Goal: Task Accomplishment & Management: Use online tool/utility

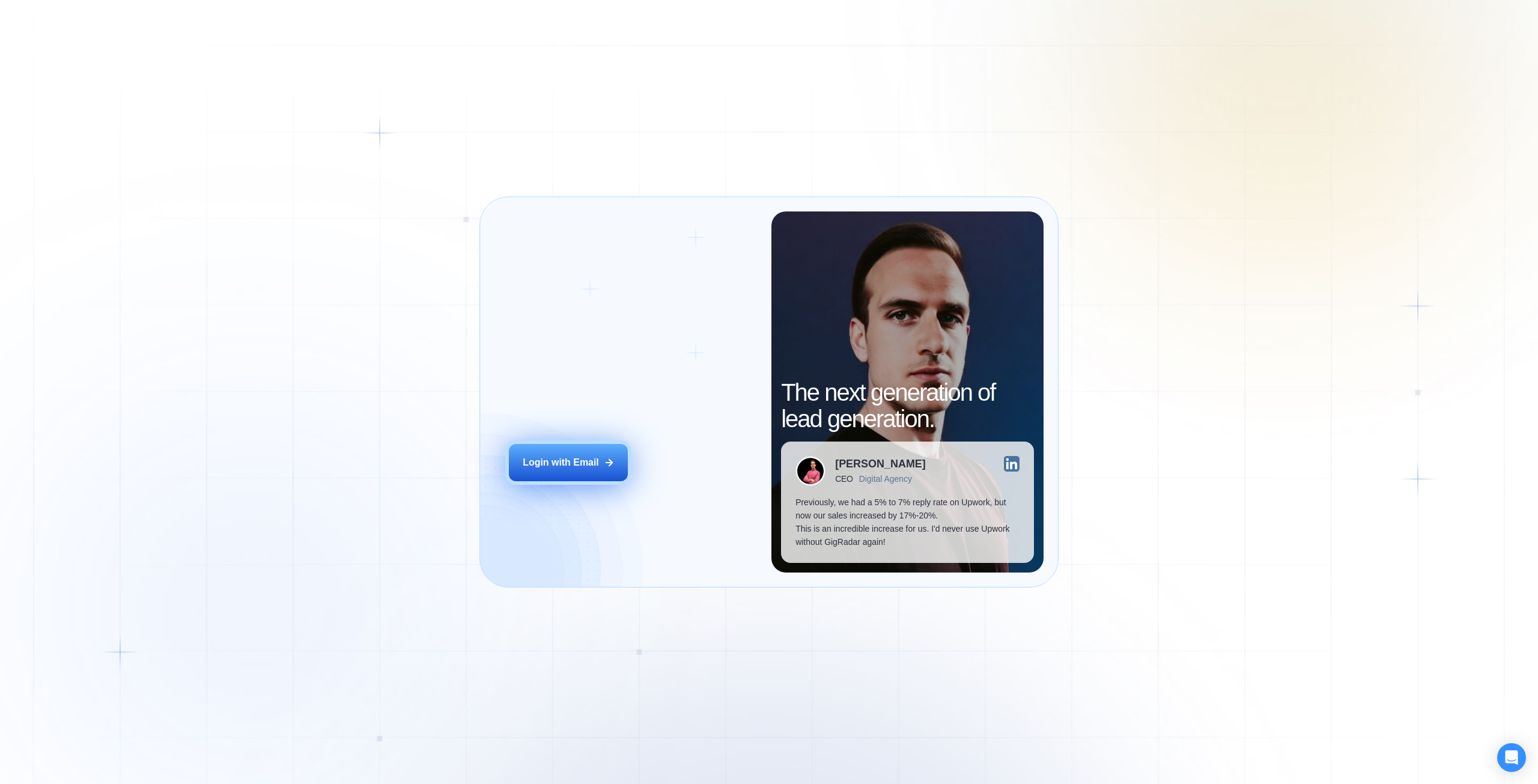
click at [606, 459] on icon at bounding box center [609, 462] width 11 height 11
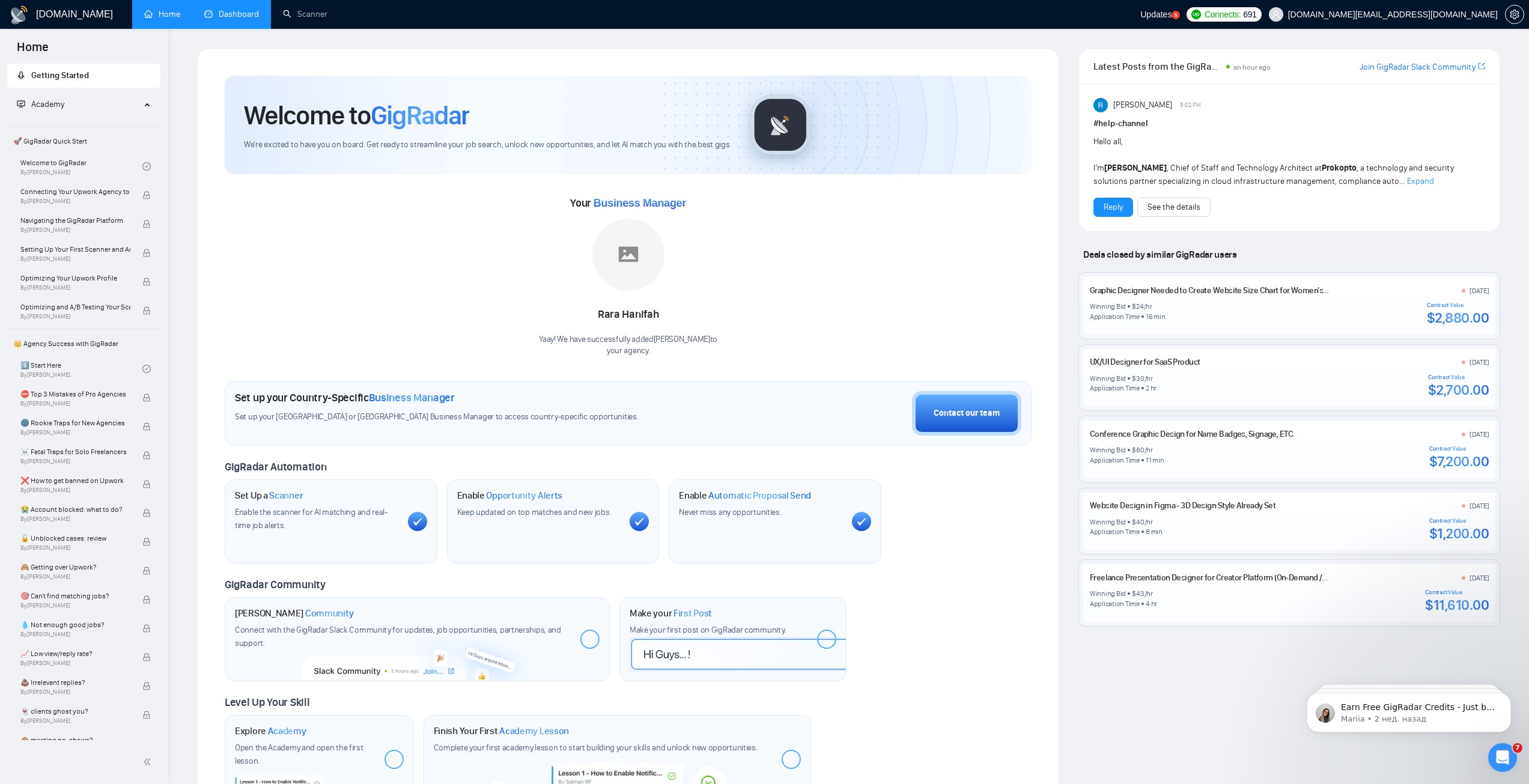
click at [247, 19] on link "Dashboard" at bounding box center [231, 14] width 54 height 10
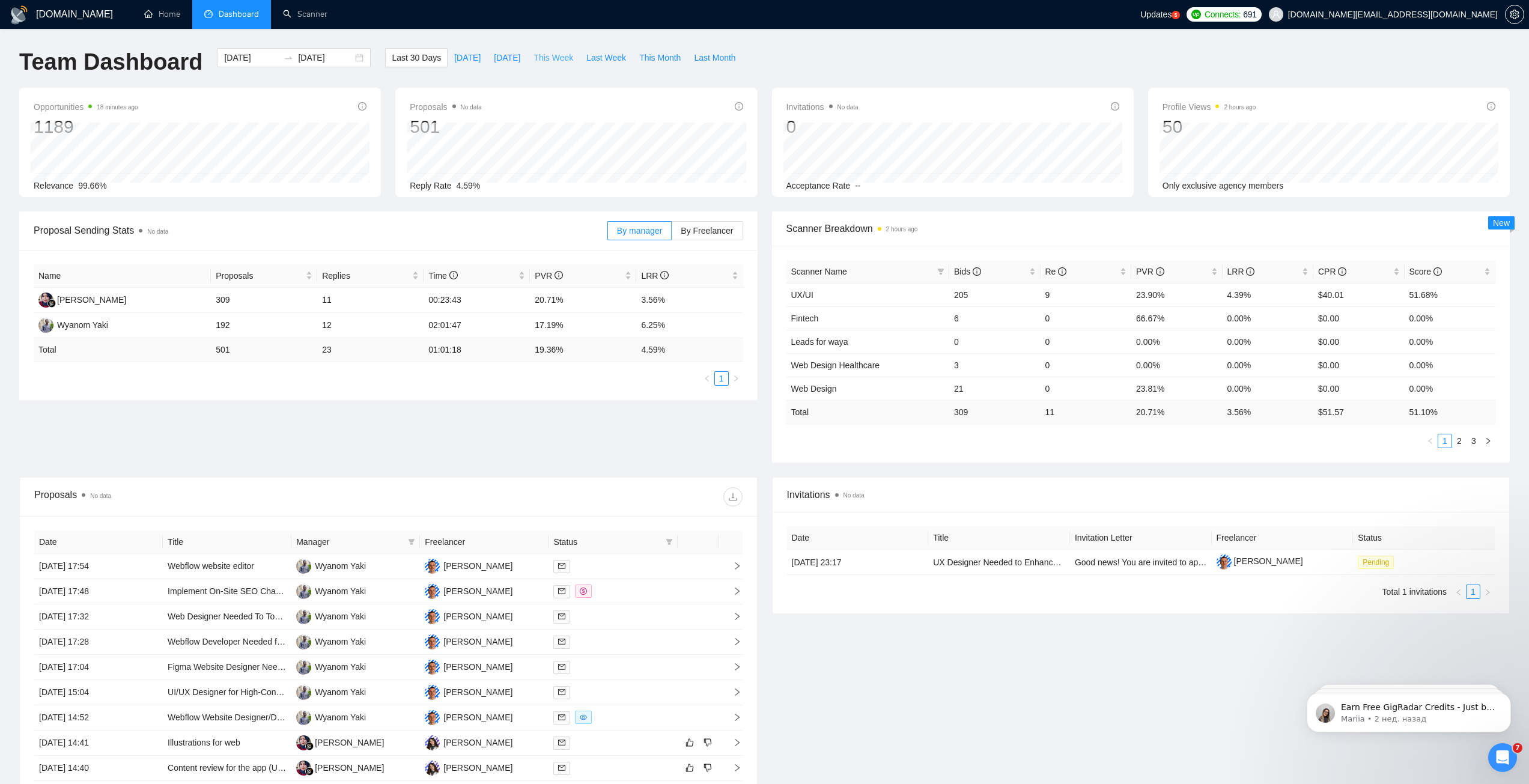
click at [549, 54] on span "This Week" at bounding box center [553, 58] width 39 height 13
type input "[DATE]"
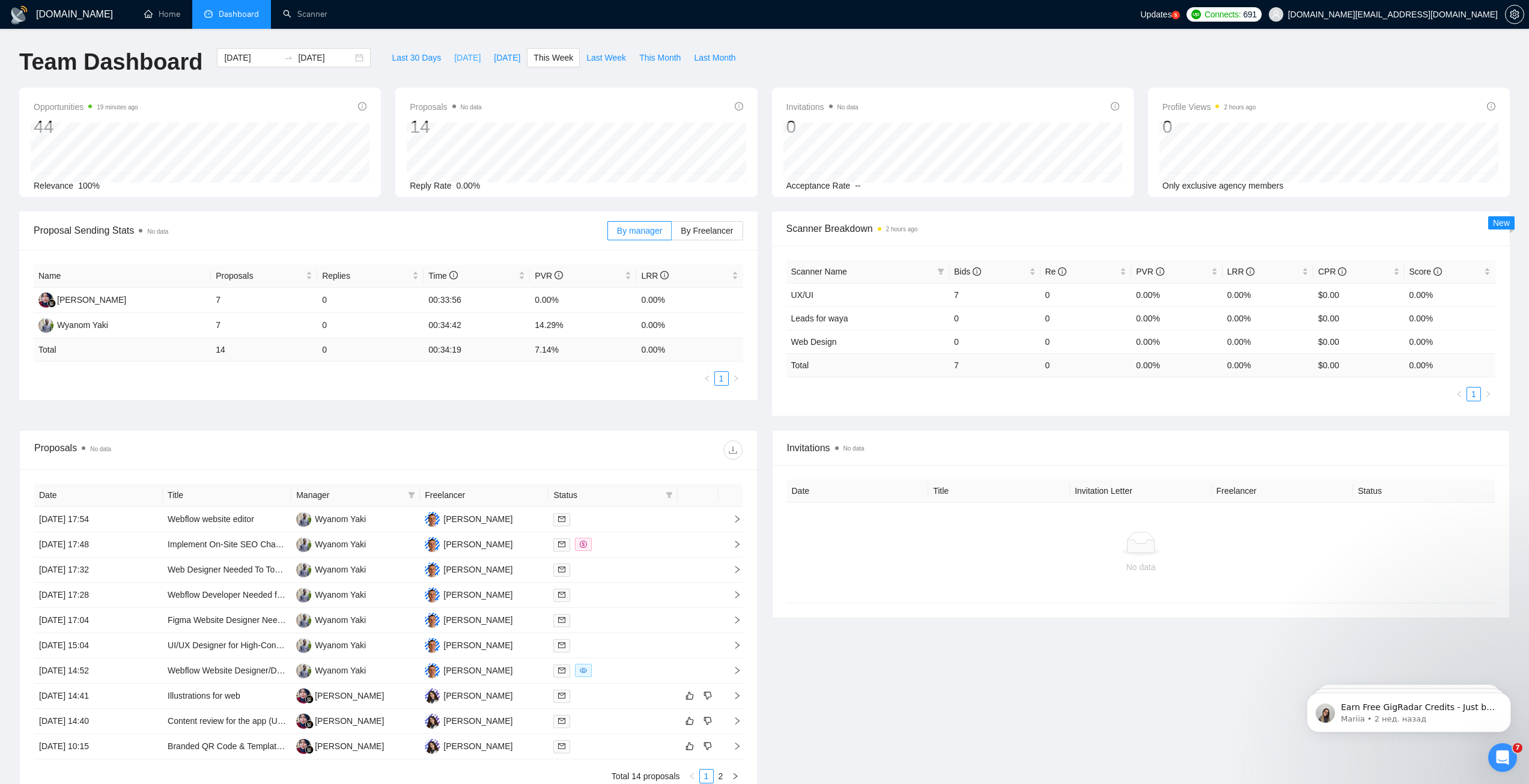
click at [457, 60] on span "[DATE]" at bounding box center [467, 58] width 26 height 13
click at [551, 60] on span "This Week" at bounding box center [553, 58] width 39 height 13
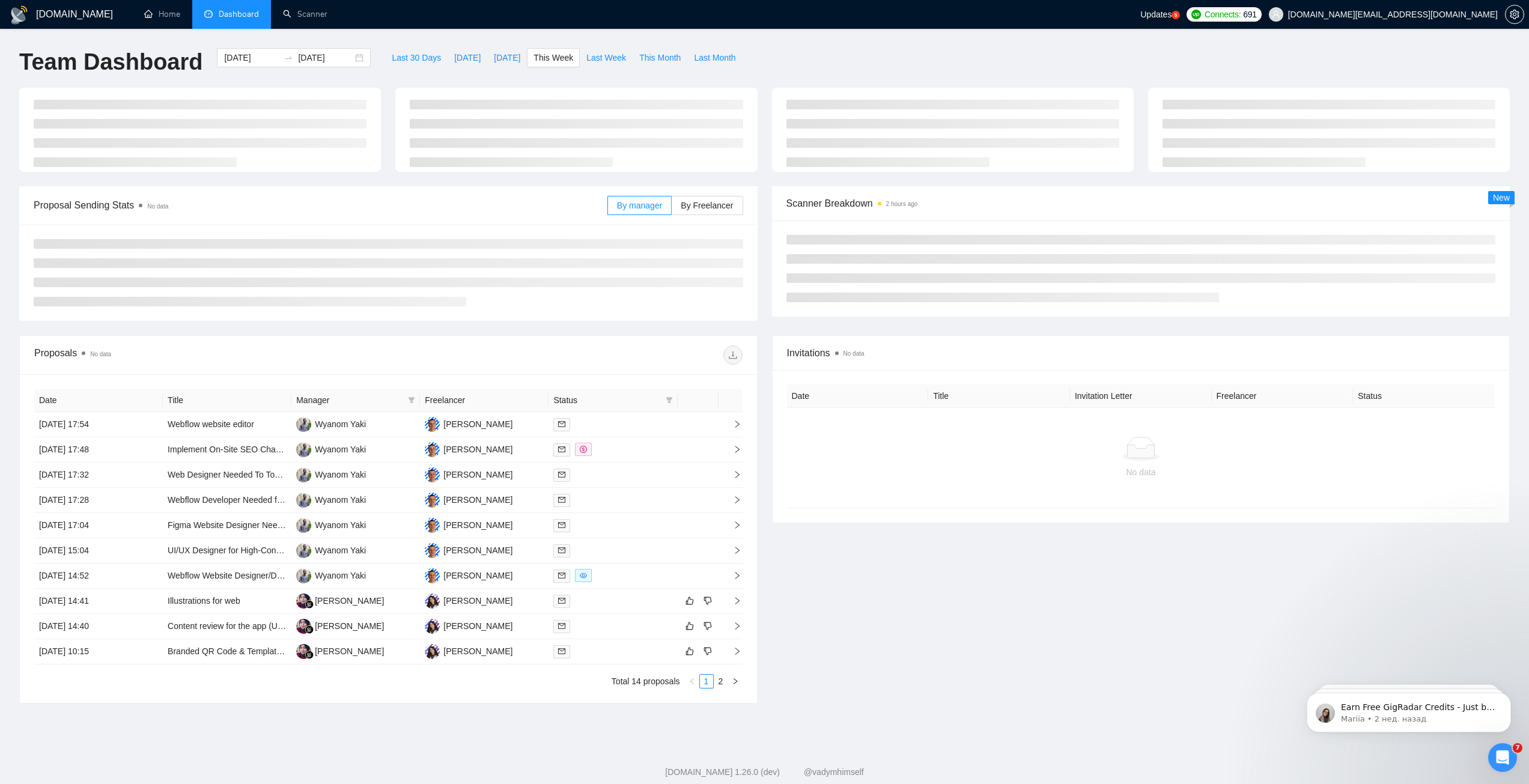
type input "2025-08-17"
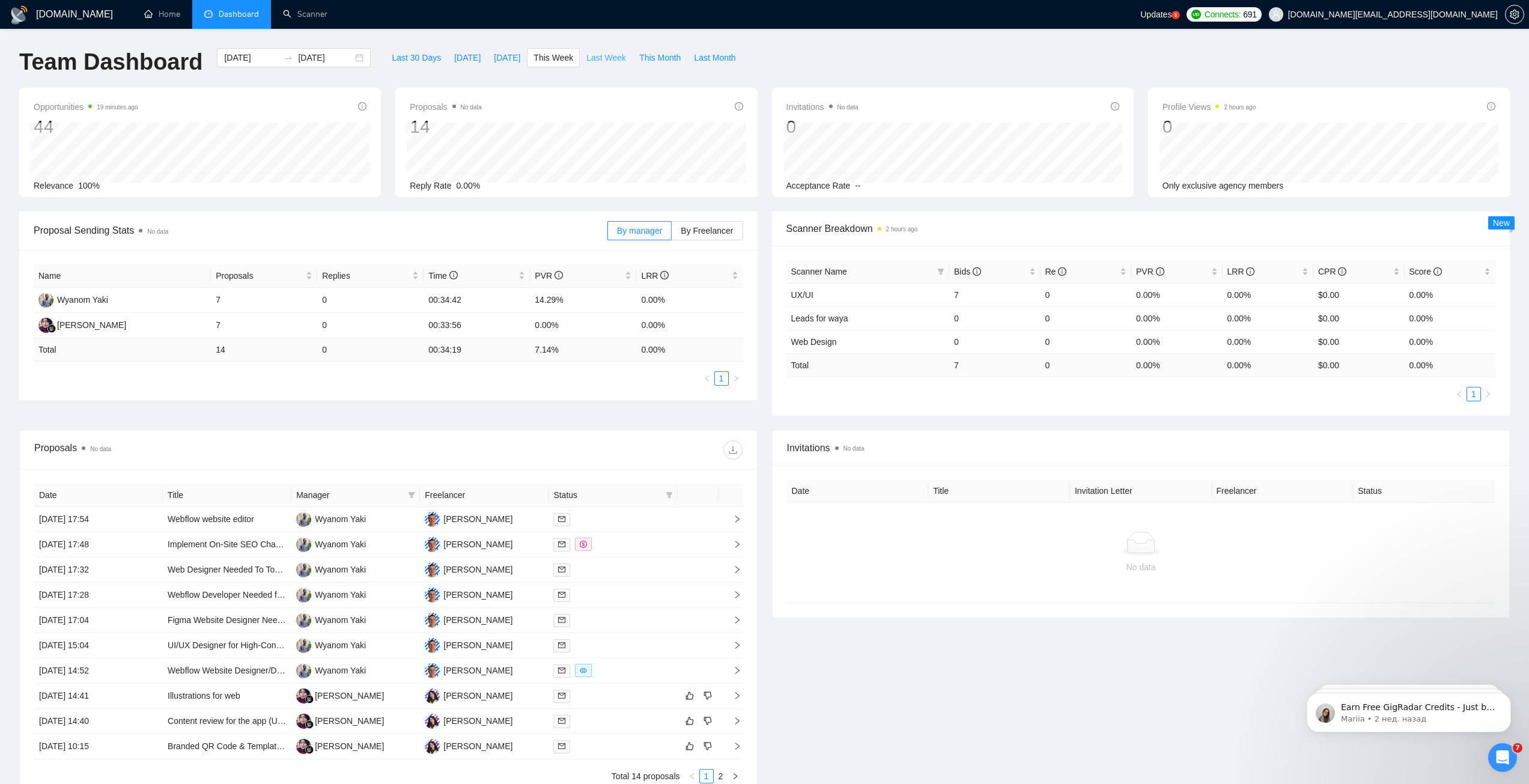
click at [586, 61] on span "Last Week" at bounding box center [605, 58] width 39 height 13
type input "2025-08-04"
type input "2025-08-10"
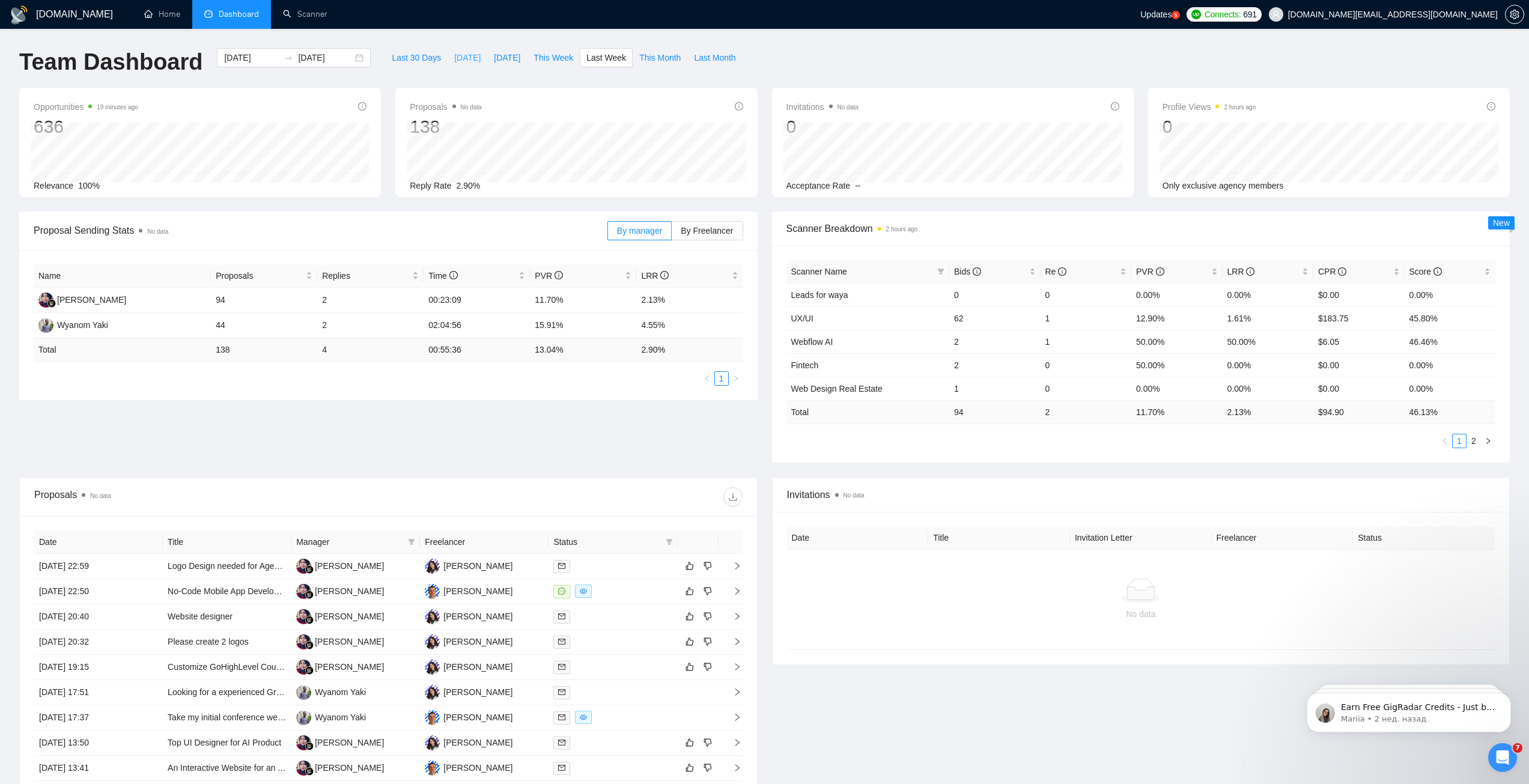
click at [454, 62] on span "[DATE]" at bounding box center [467, 58] width 26 height 13
type input "[DATE]"
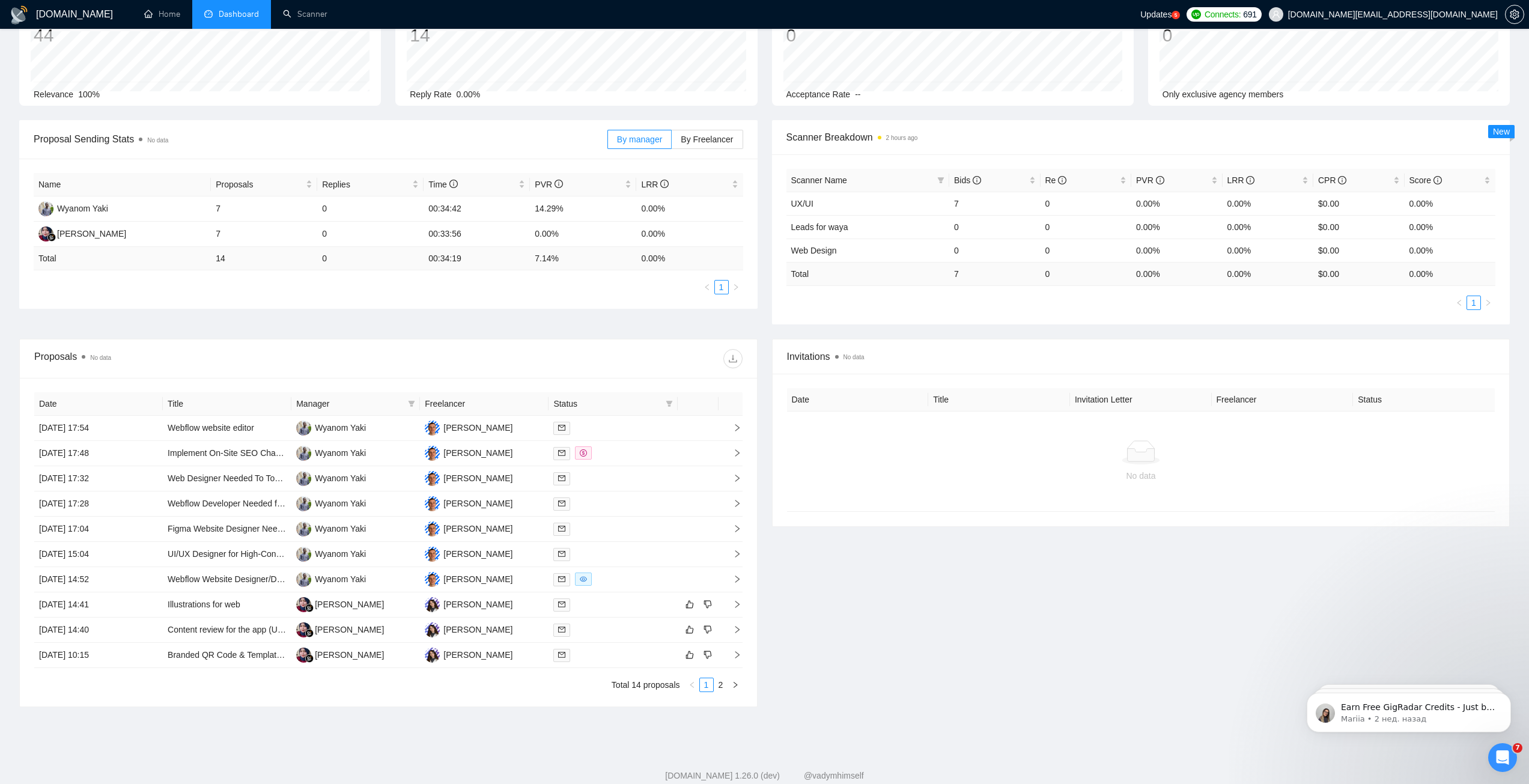
scroll to position [120, 0]
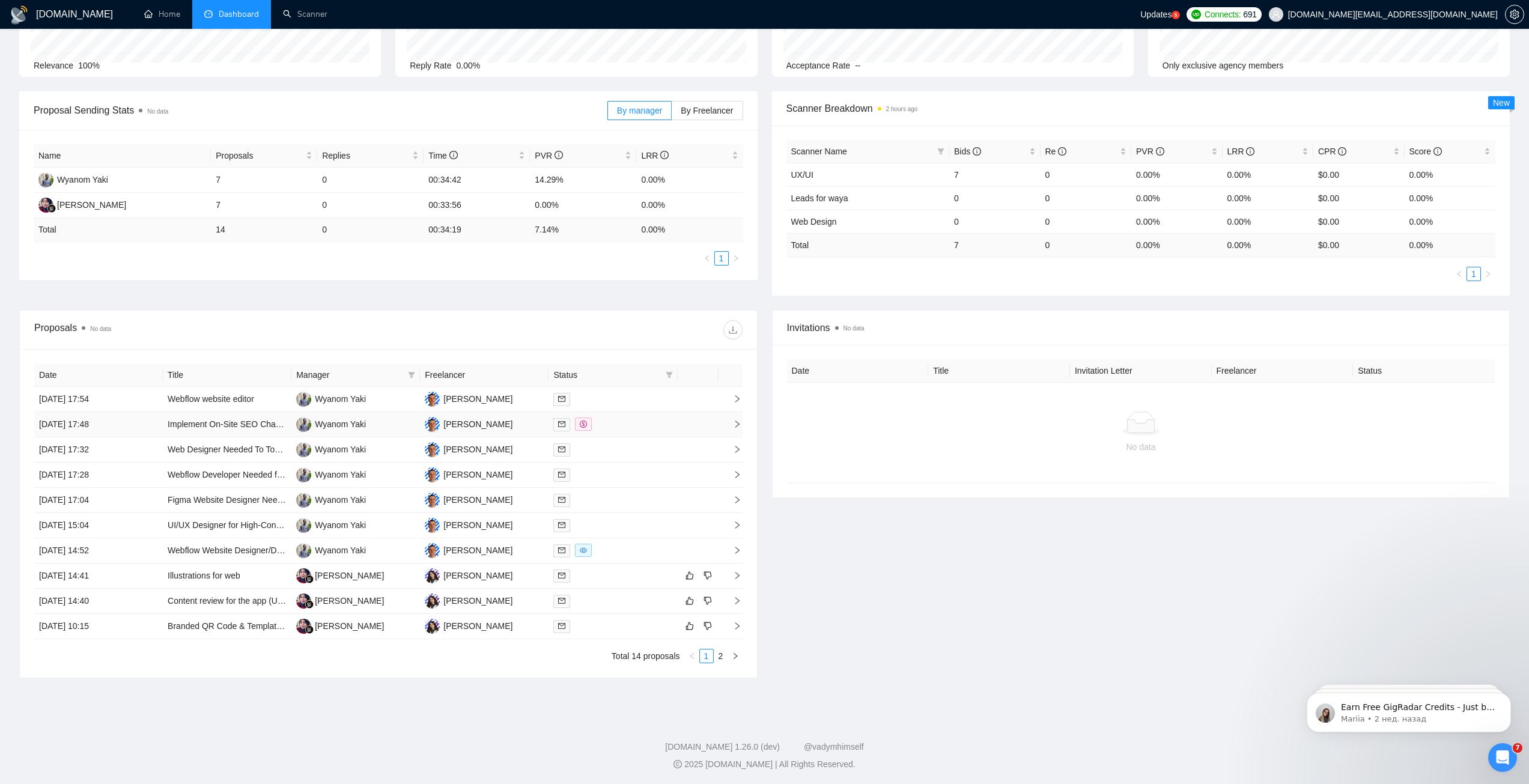
click at [667, 429] on div at bounding box center [613, 424] width 119 height 14
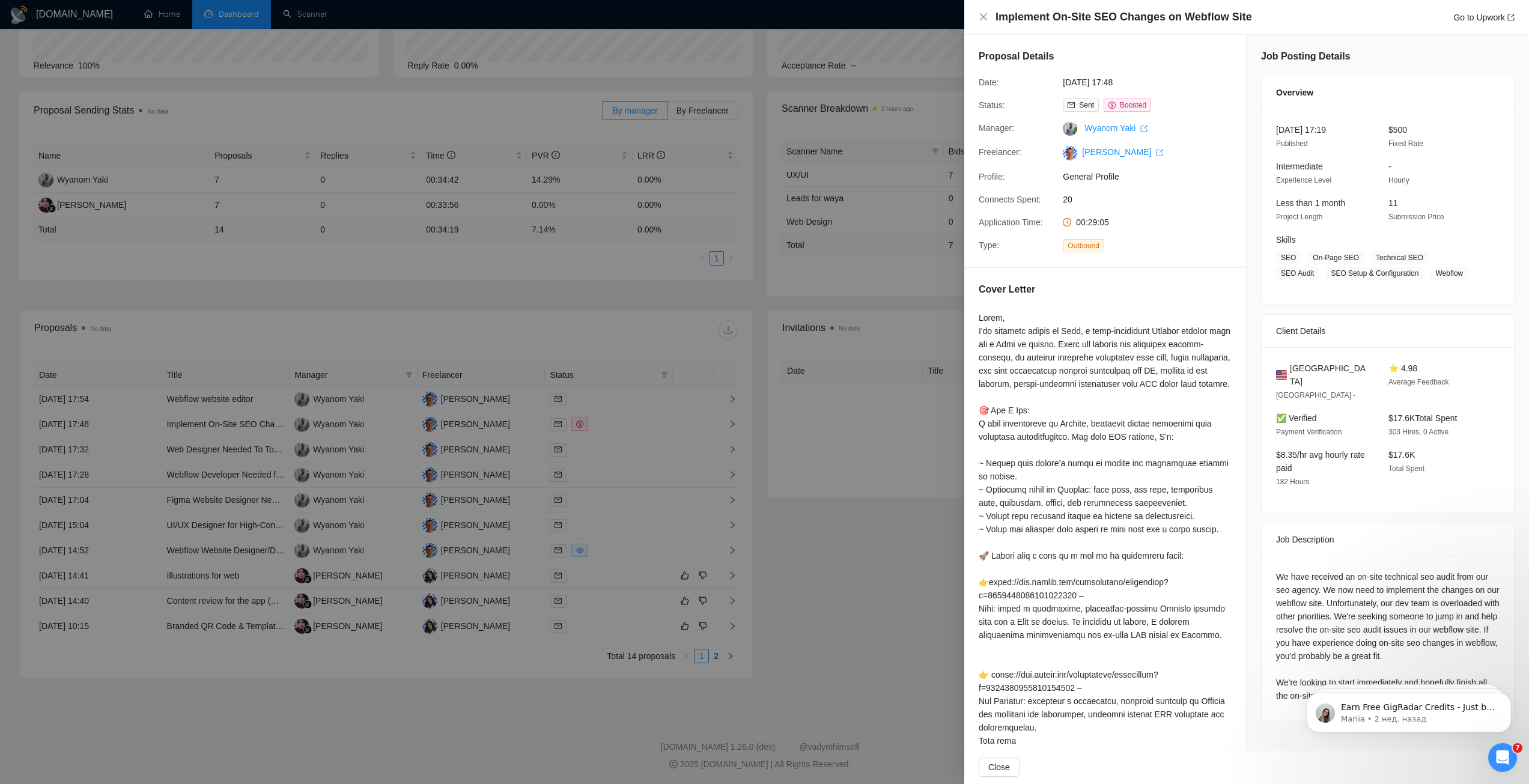
click at [803, 468] on div at bounding box center [764, 392] width 1529 height 784
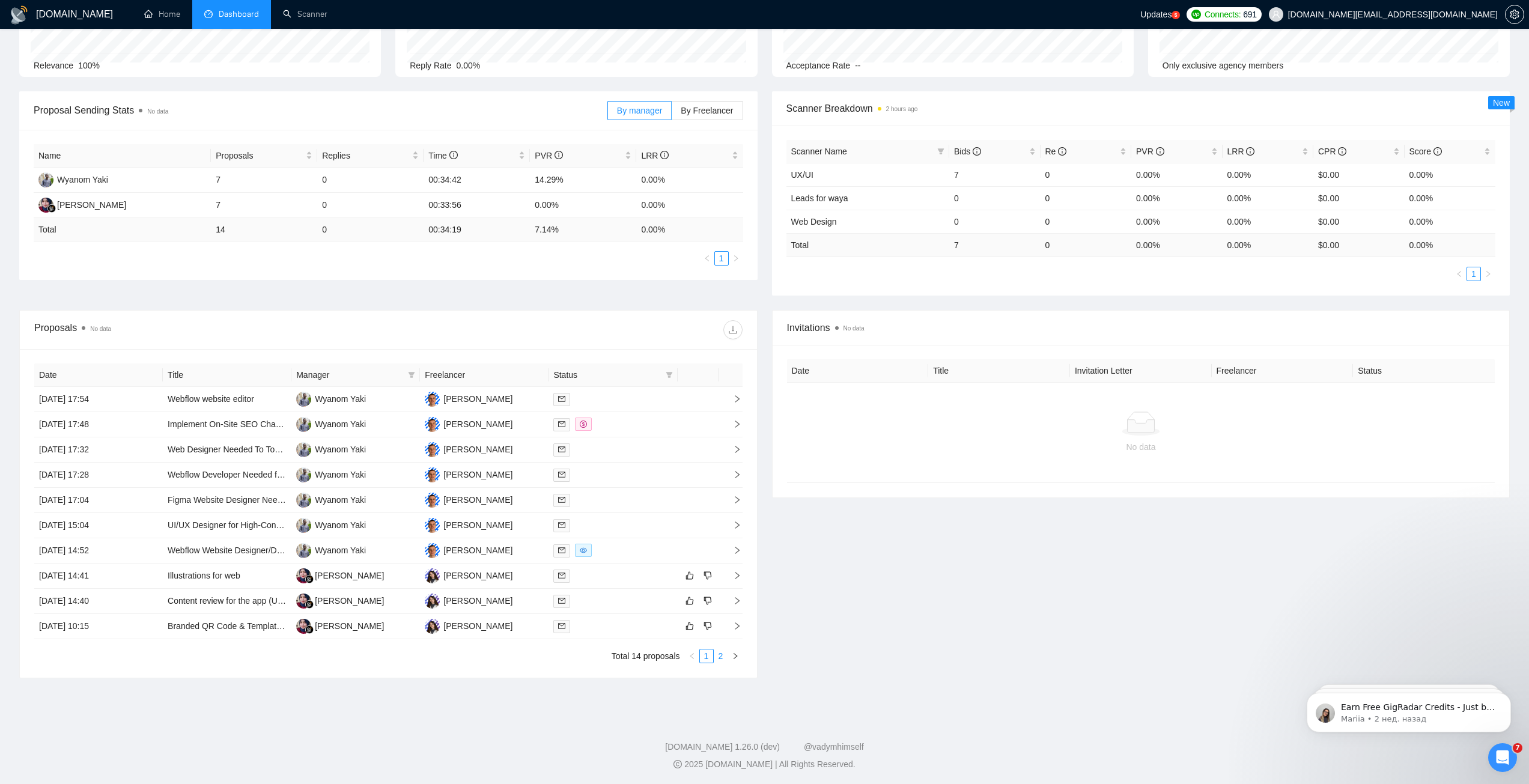
click at [721, 655] on link "2" at bounding box center [721, 656] width 13 height 13
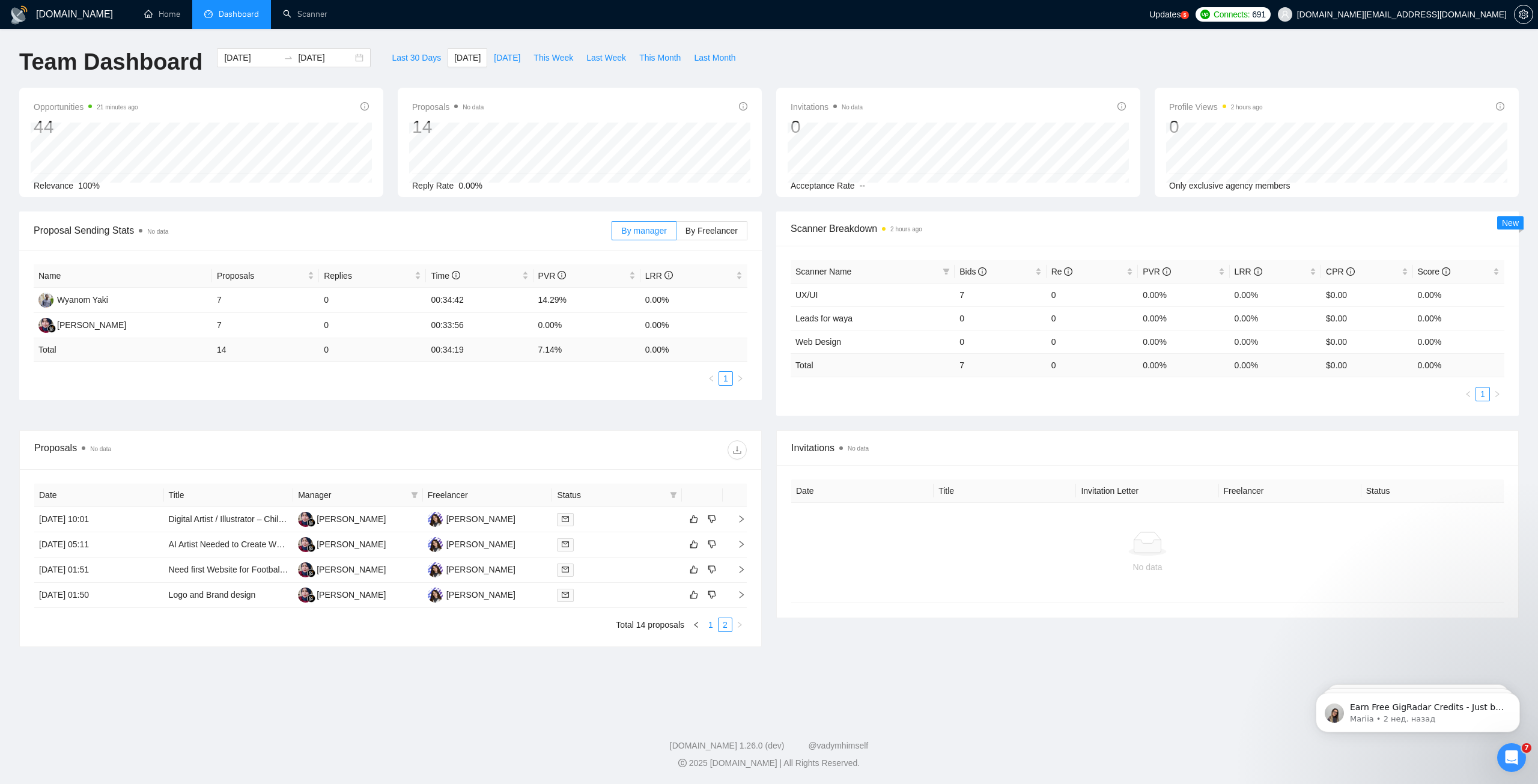
click at [713, 628] on link "1" at bounding box center [711, 625] width 13 height 13
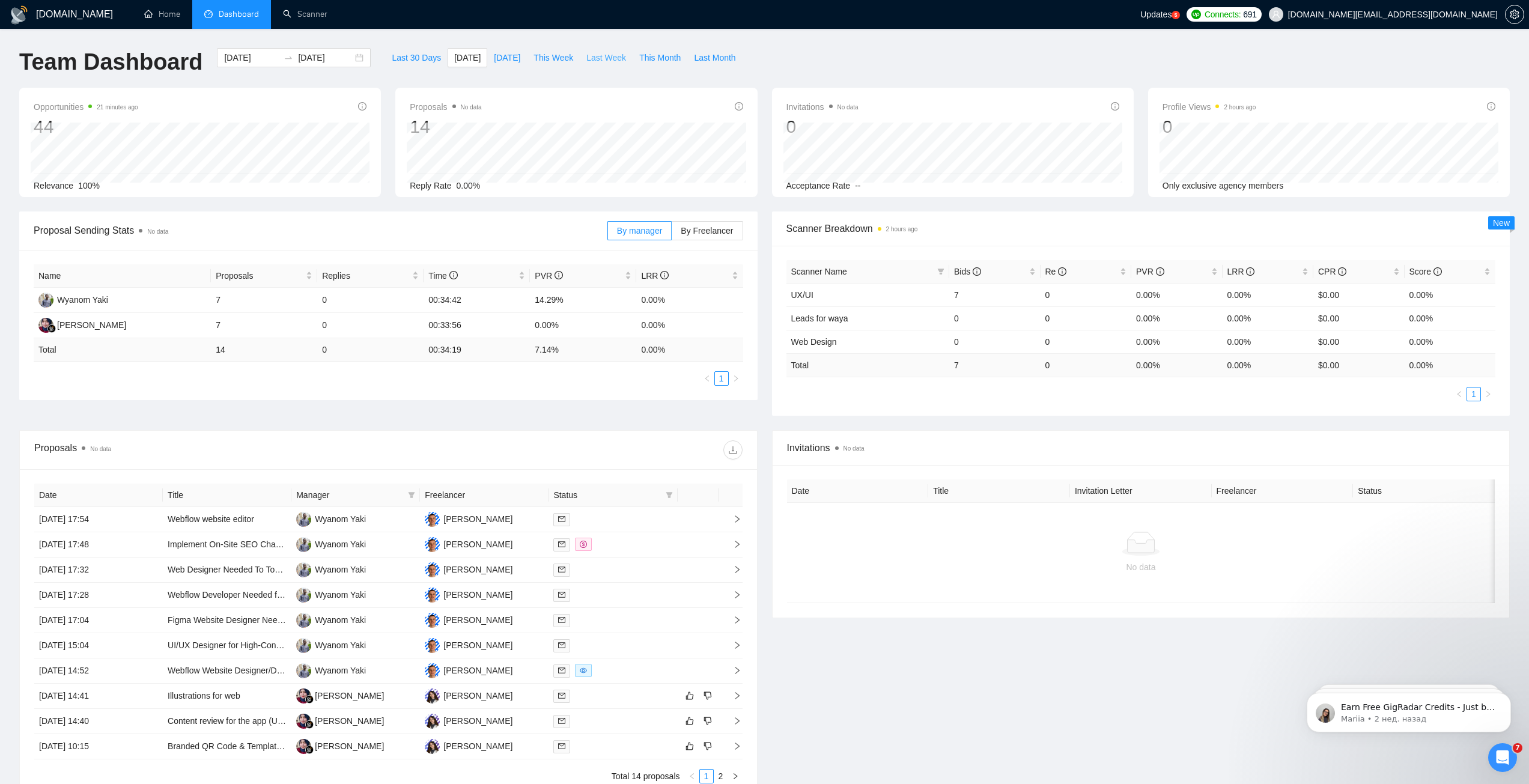
click at [586, 56] on span "Last Week" at bounding box center [605, 58] width 39 height 13
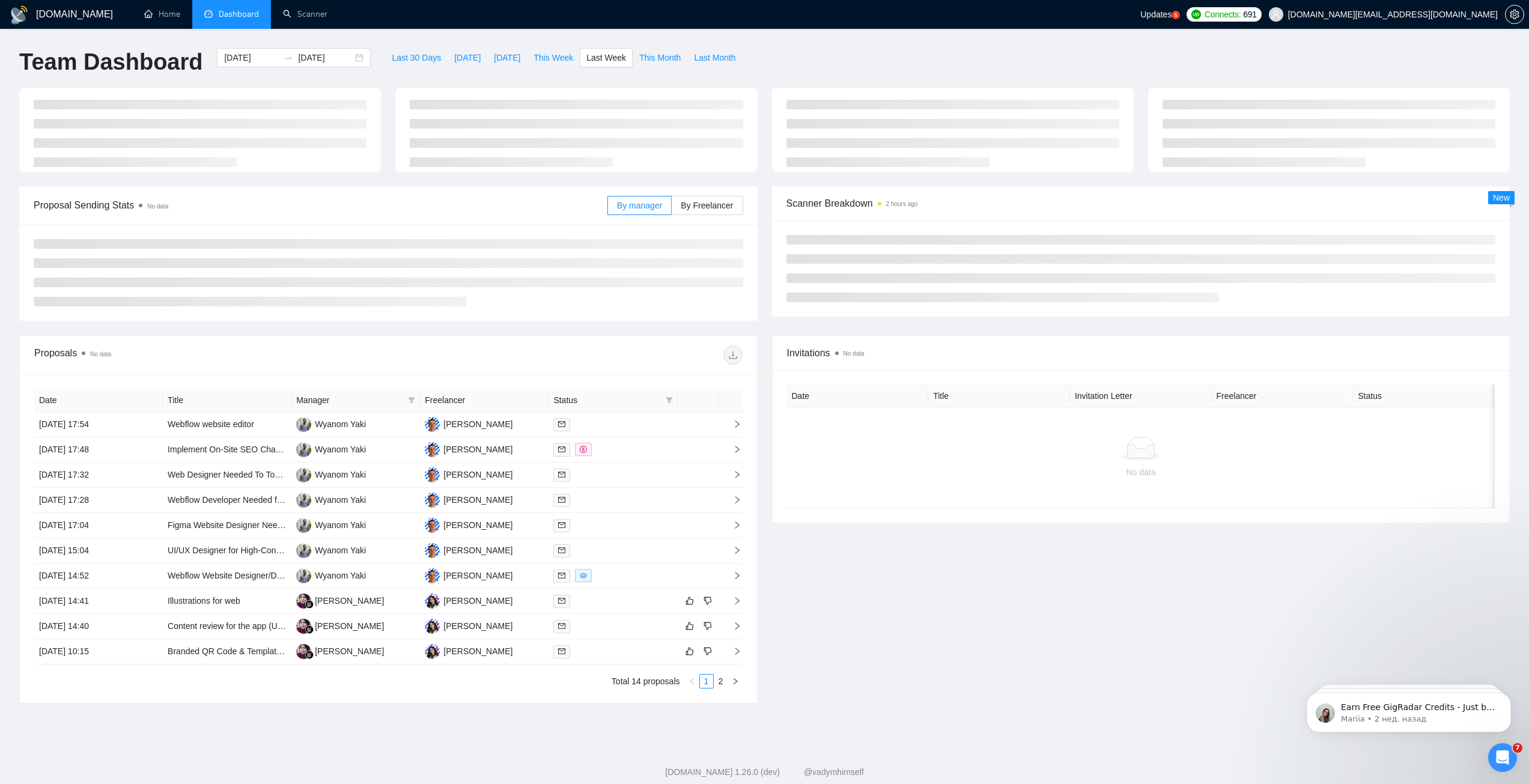
type input "2025-08-04"
type input "2025-08-10"
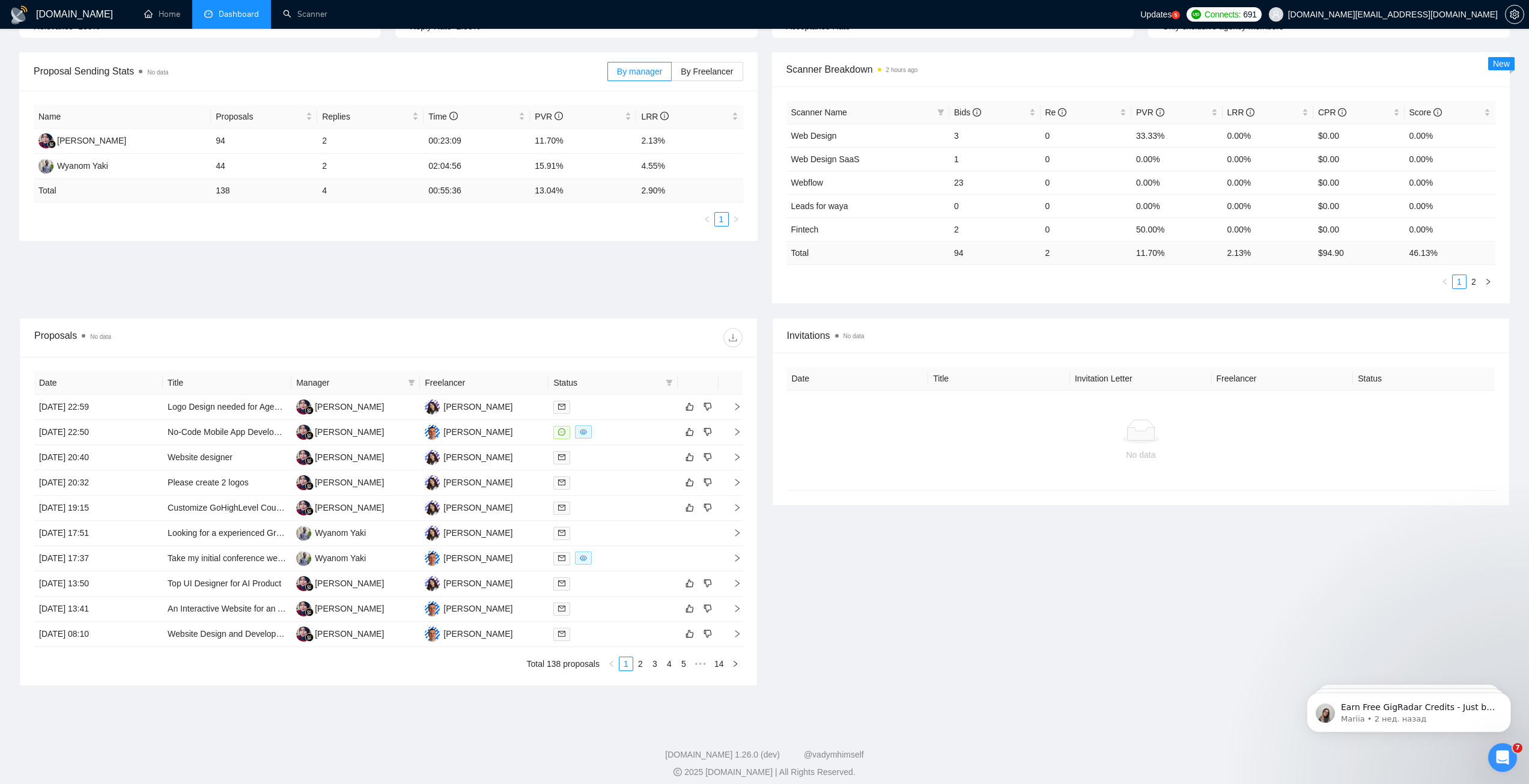
scroll to position [168, 0]
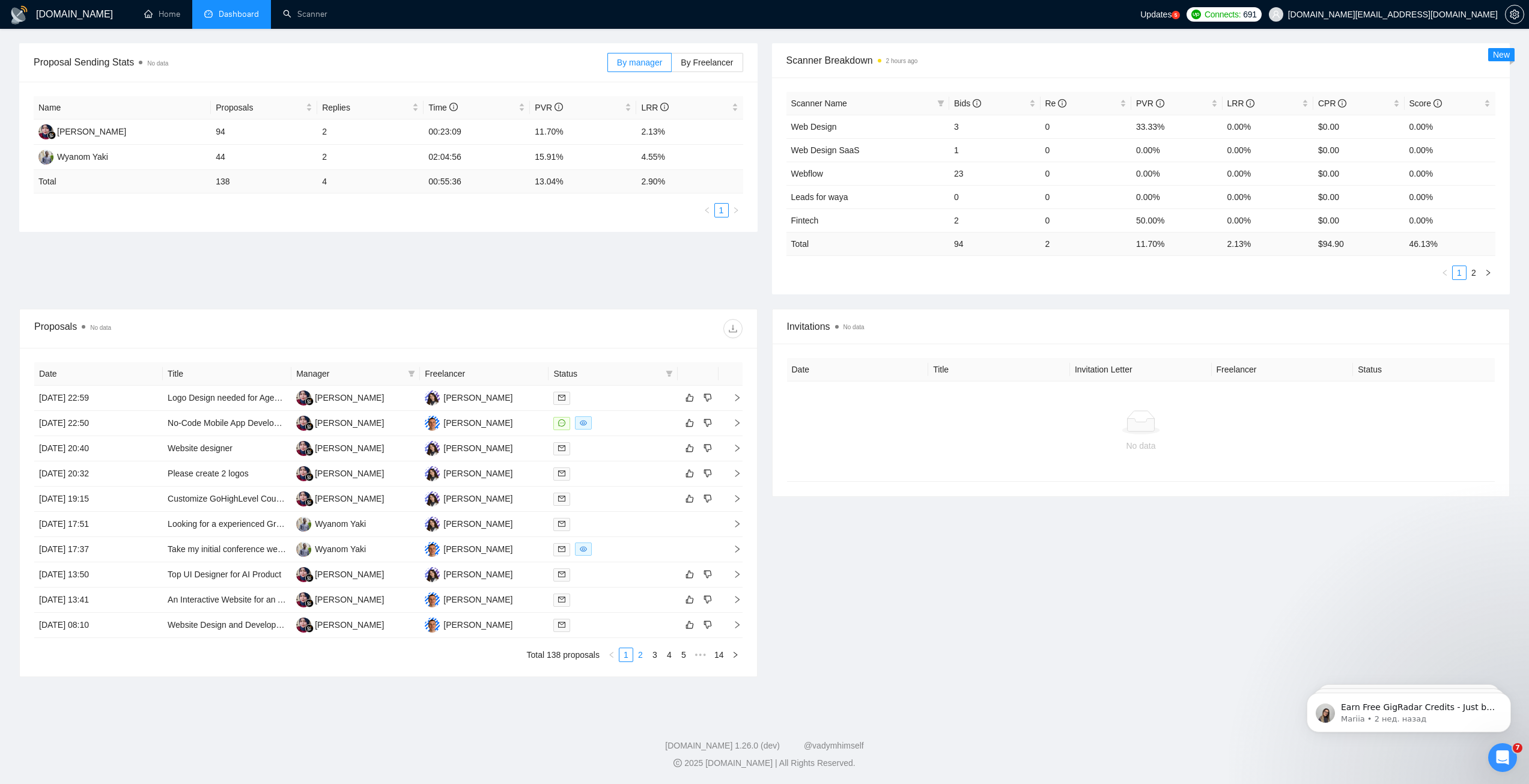
click at [642, 655] on link "2" at bounding box center [640, 654] width 13 height 13
click at [658, 657] on link "3" at bounding box center [655, 654] width 13 height 13
click at [459, 375] on th "Freelancer" at bounding box center [484, 373] width 129 height 23
click at [572, 329] on div at bounding box center [565, 328] width 354 height 19
click at [537, 377] on th "Freelancer" at bounding box center [484, 373] width 129 height 23
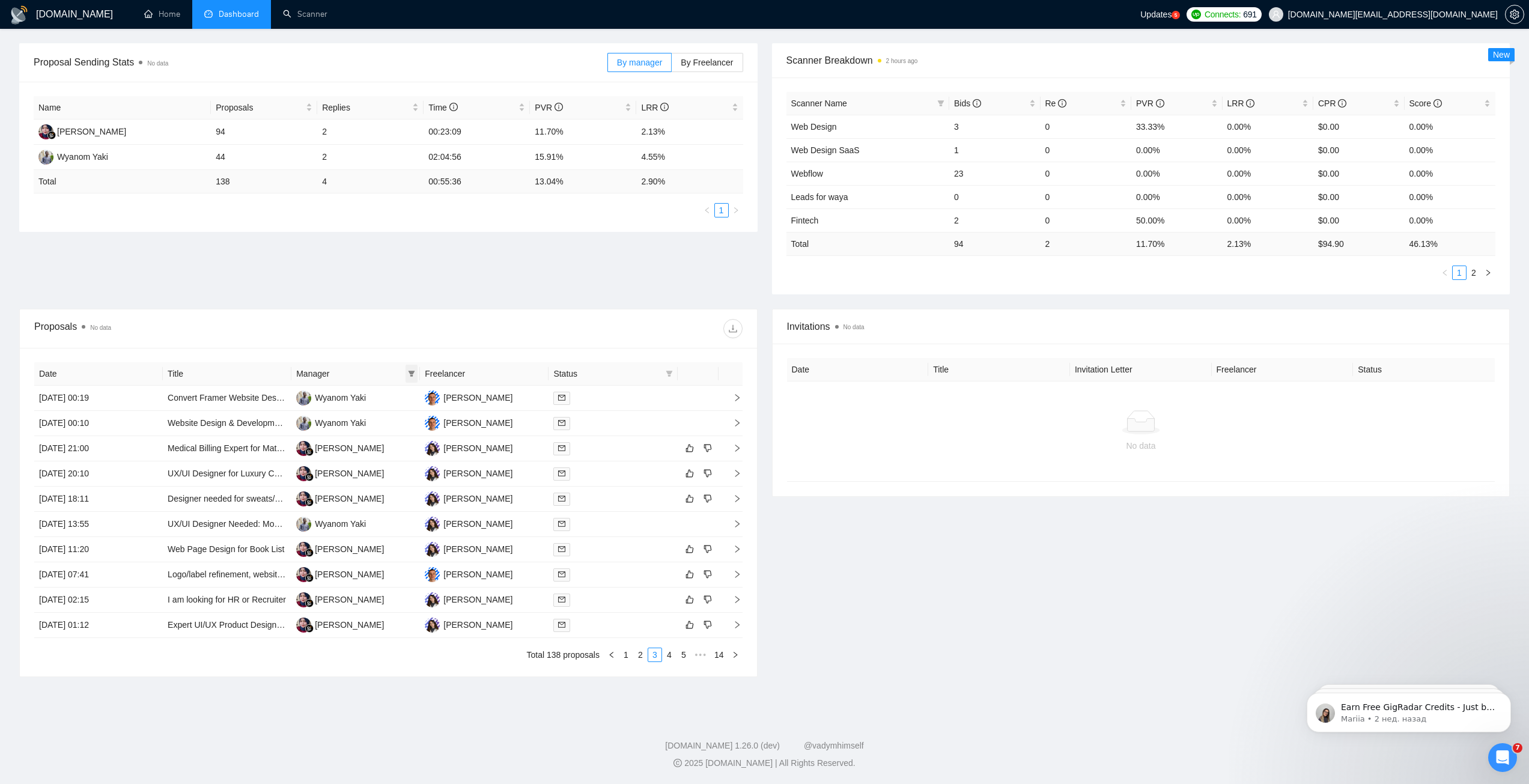
click at [412, 375] on icon "filter" at bounding box center [412, 374] width 7 height 6
click at [340, 395] on input "checkbox" at bounding box center [341, 396] width 10 height 10
checkbox input "true"
click at [421, 324] on div at bounding box center [565, 328] width 354 height 19
click at [675, 650] on link "2" at bounding box center [678, 654] width 13 height 13
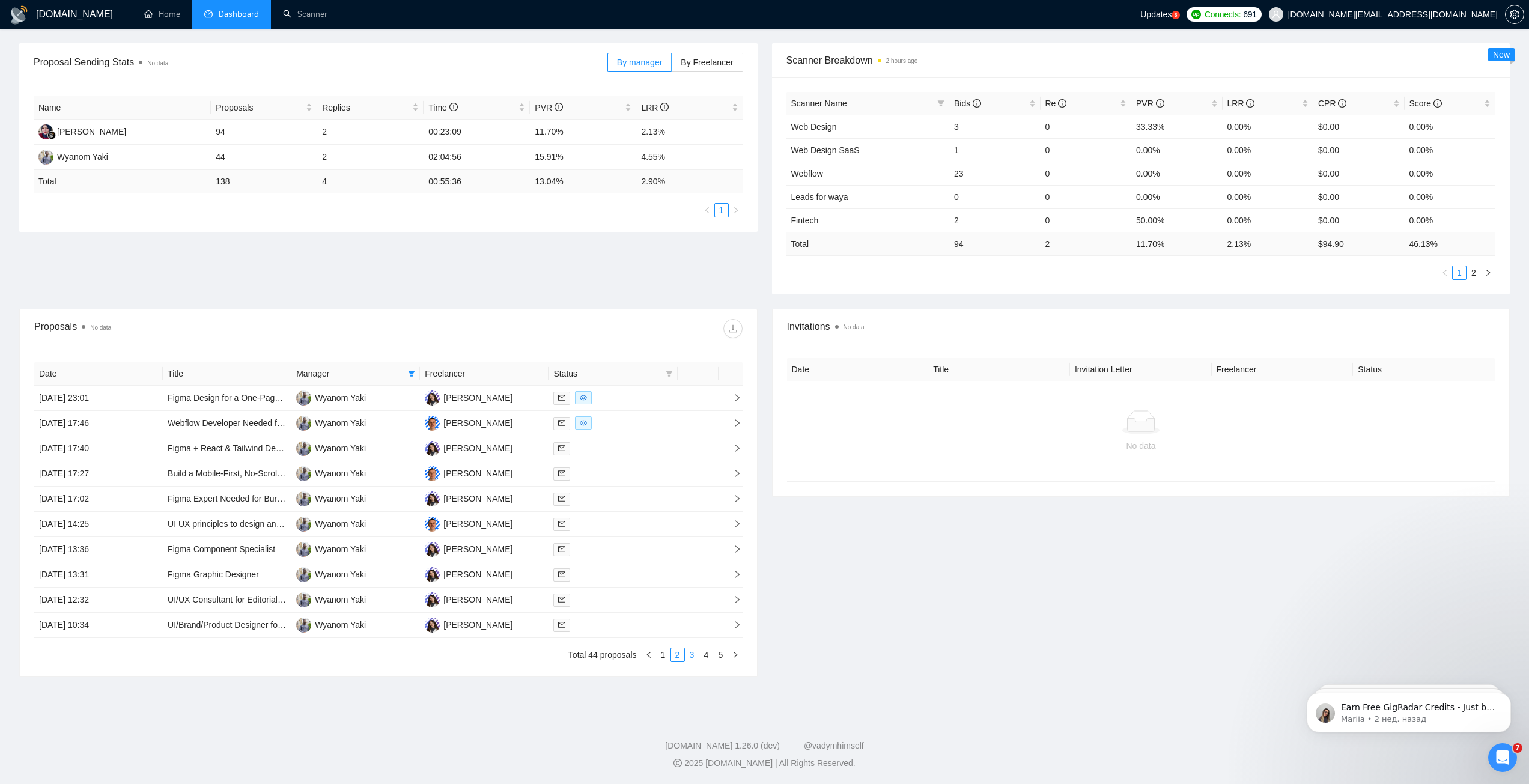
click at [693, 657] on link "3" at bounding box center [692, 654] width 13 height 13
click at [708, 655] on link "4" at bounding box center [707, 654] width 13 height 13
click at [722, 656] on link "5" at bounding box center [721, 654] width 13 height 13
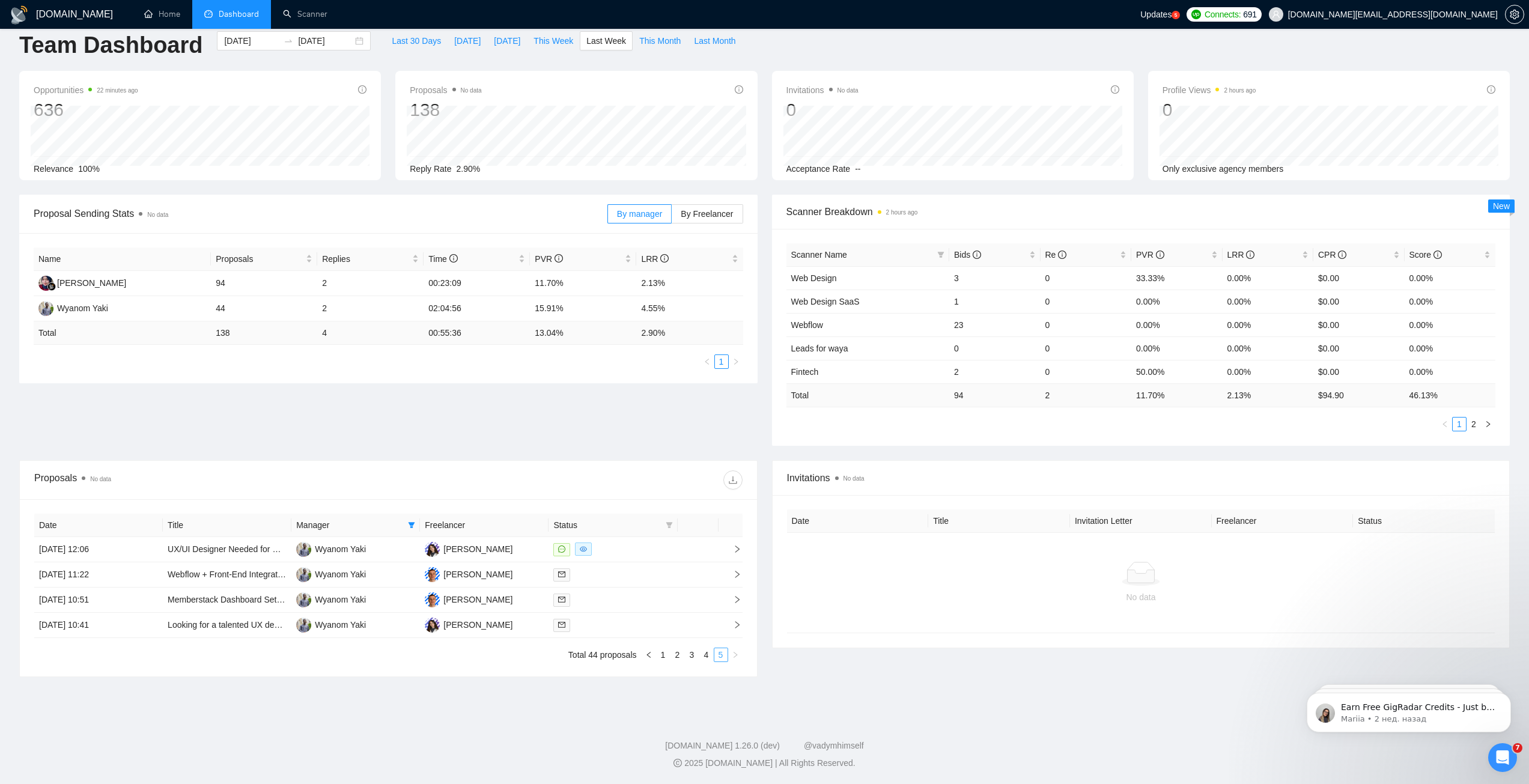
scroll to position [17, 0]
click at [412, 523] on icon "filter" at bounding box center [412, 525] width 7 height 6
click at [396, 567] on span "Rara Hanifah" at bounding box center [397, 567] width 69 height 10
checkbox input "true"
click at [383, 547] on span "Wyanom Yaki" at bounding box center [376, 547] width 51 height 10
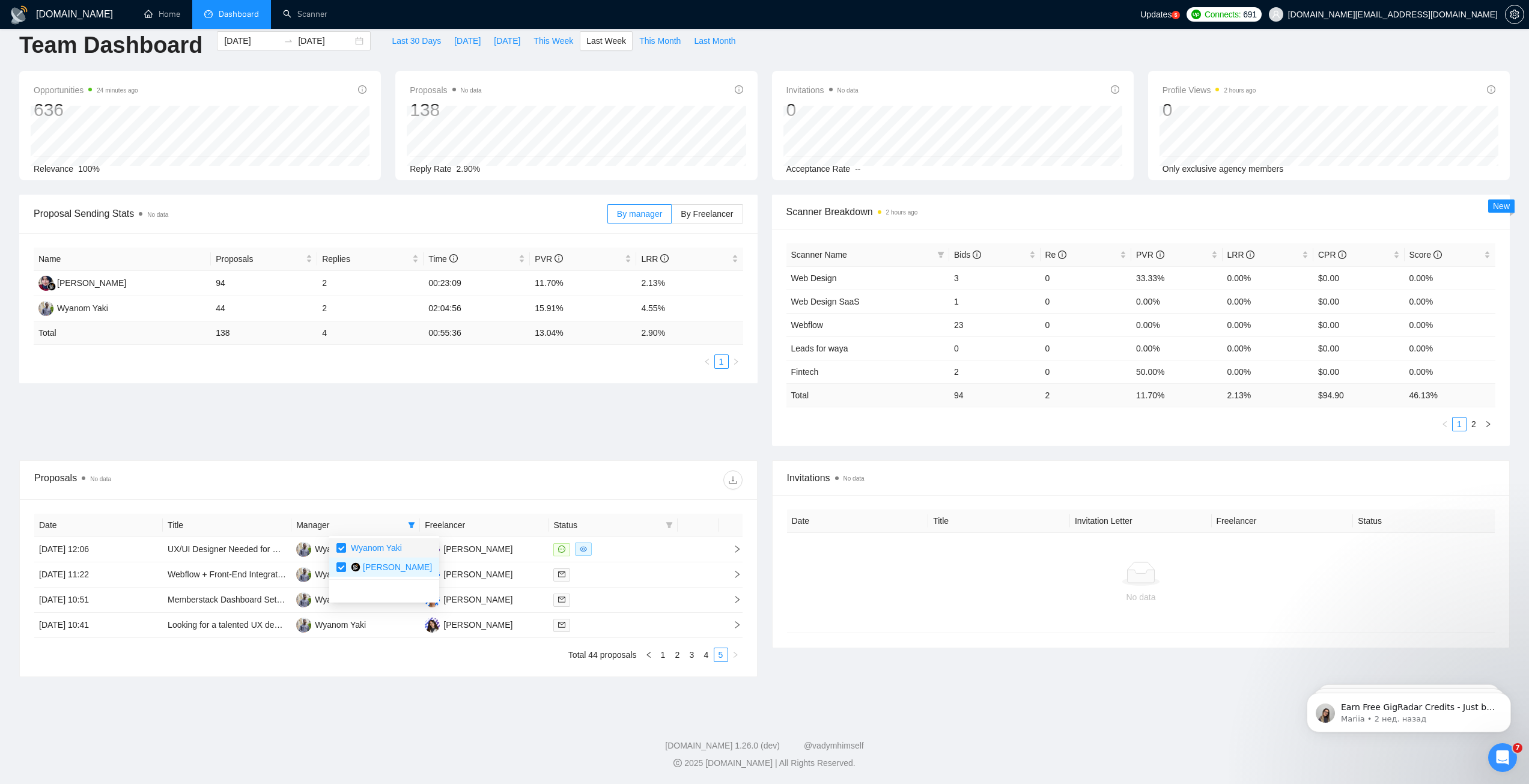
checkbox input "false"
click at [593, 481] on div at bounding box center [565, 480] width 354 height 19
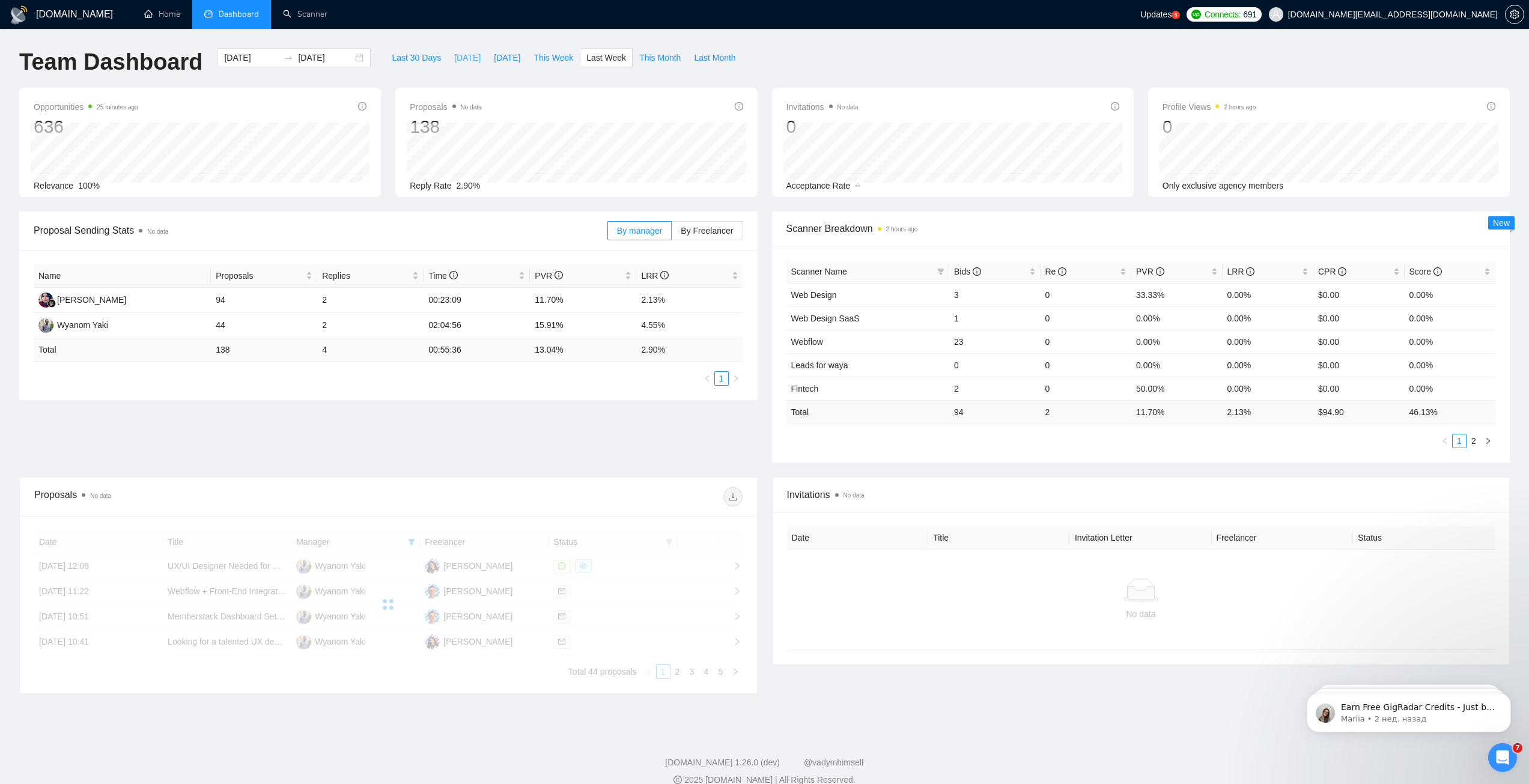
click at [459, 60] on span "[DATE]" at bounding box center [467, 58] width 26 height 13
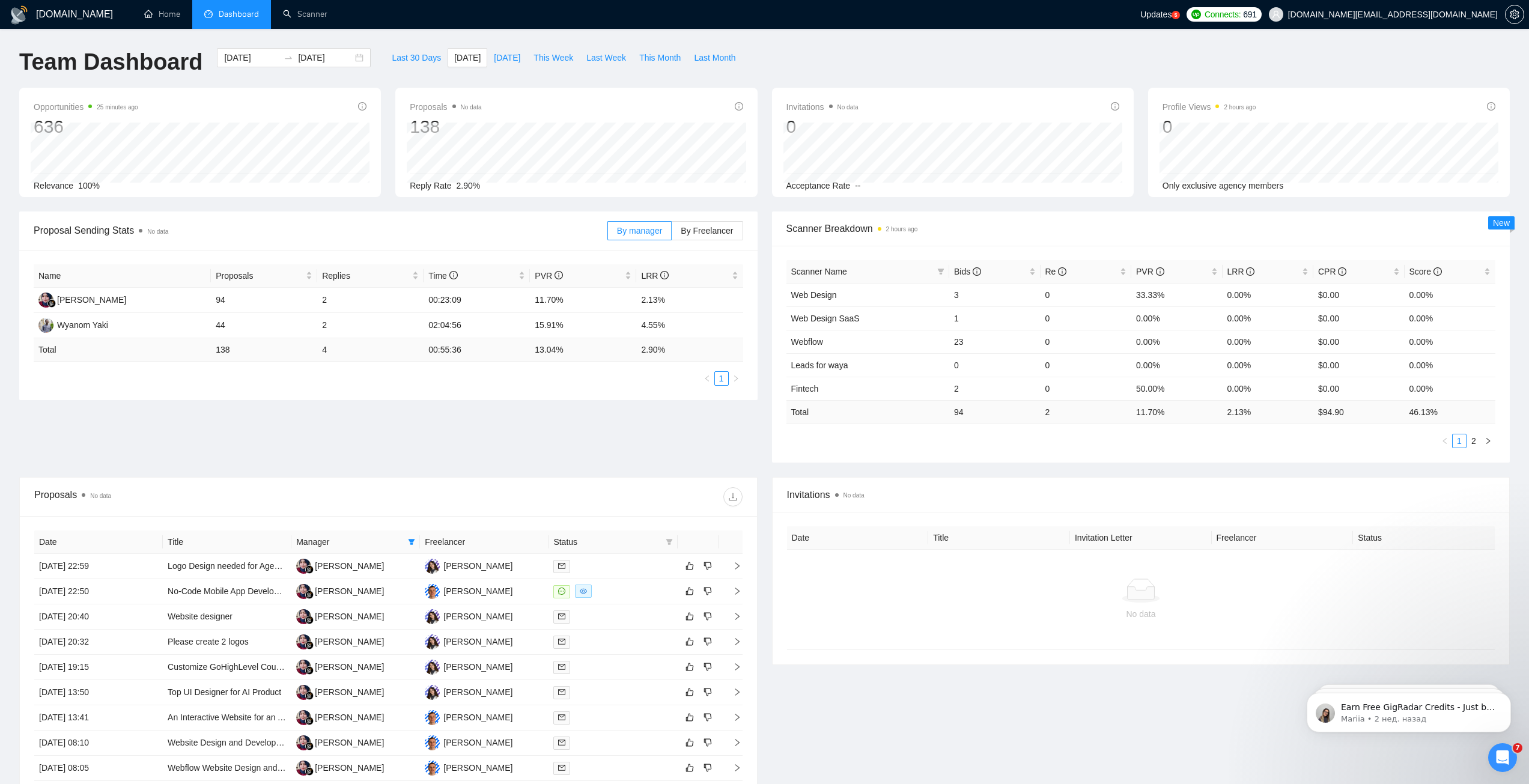
type input "[DATE]"
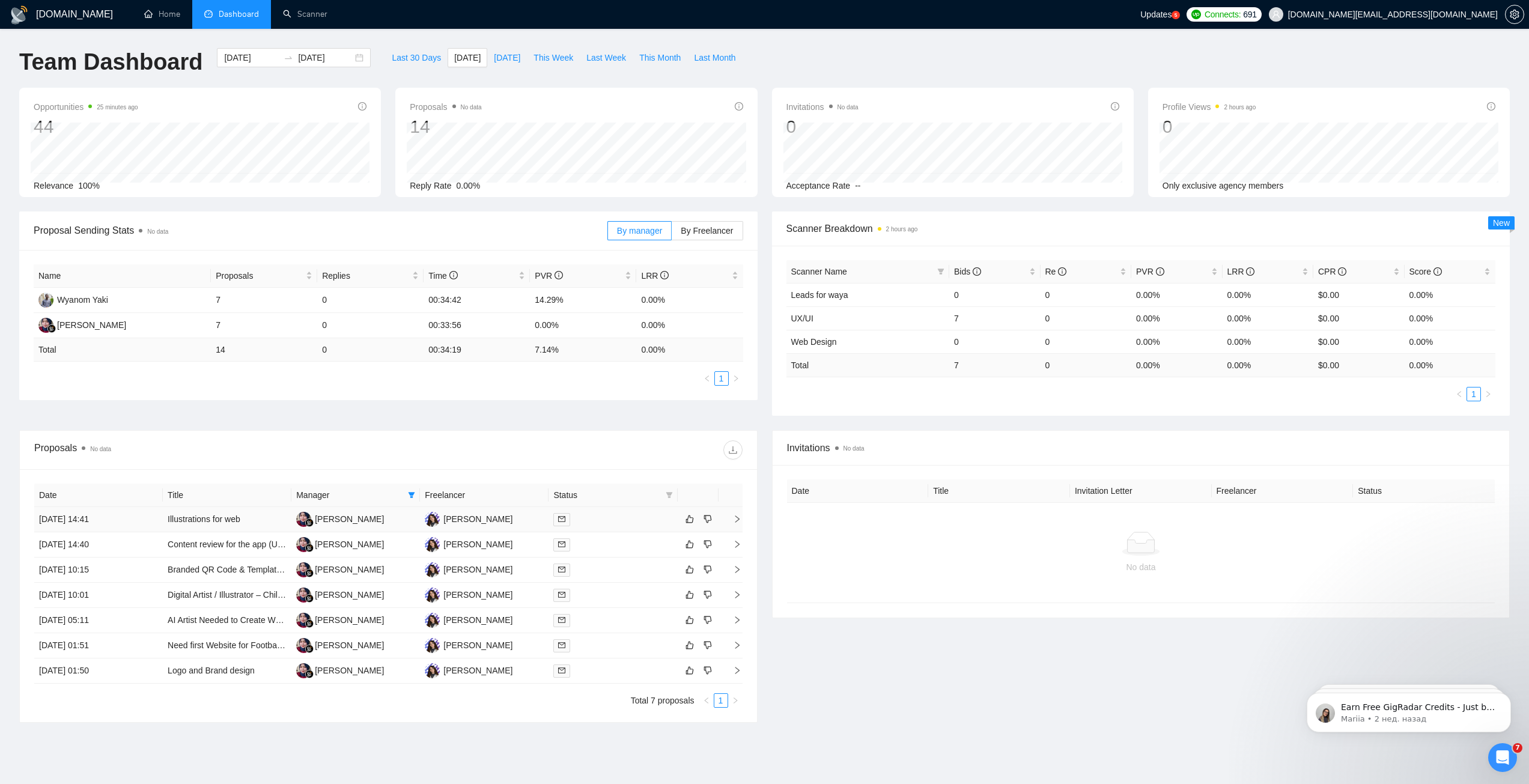
click at [618, 512] on div at bounding box center [613, 519] width 119 height 14
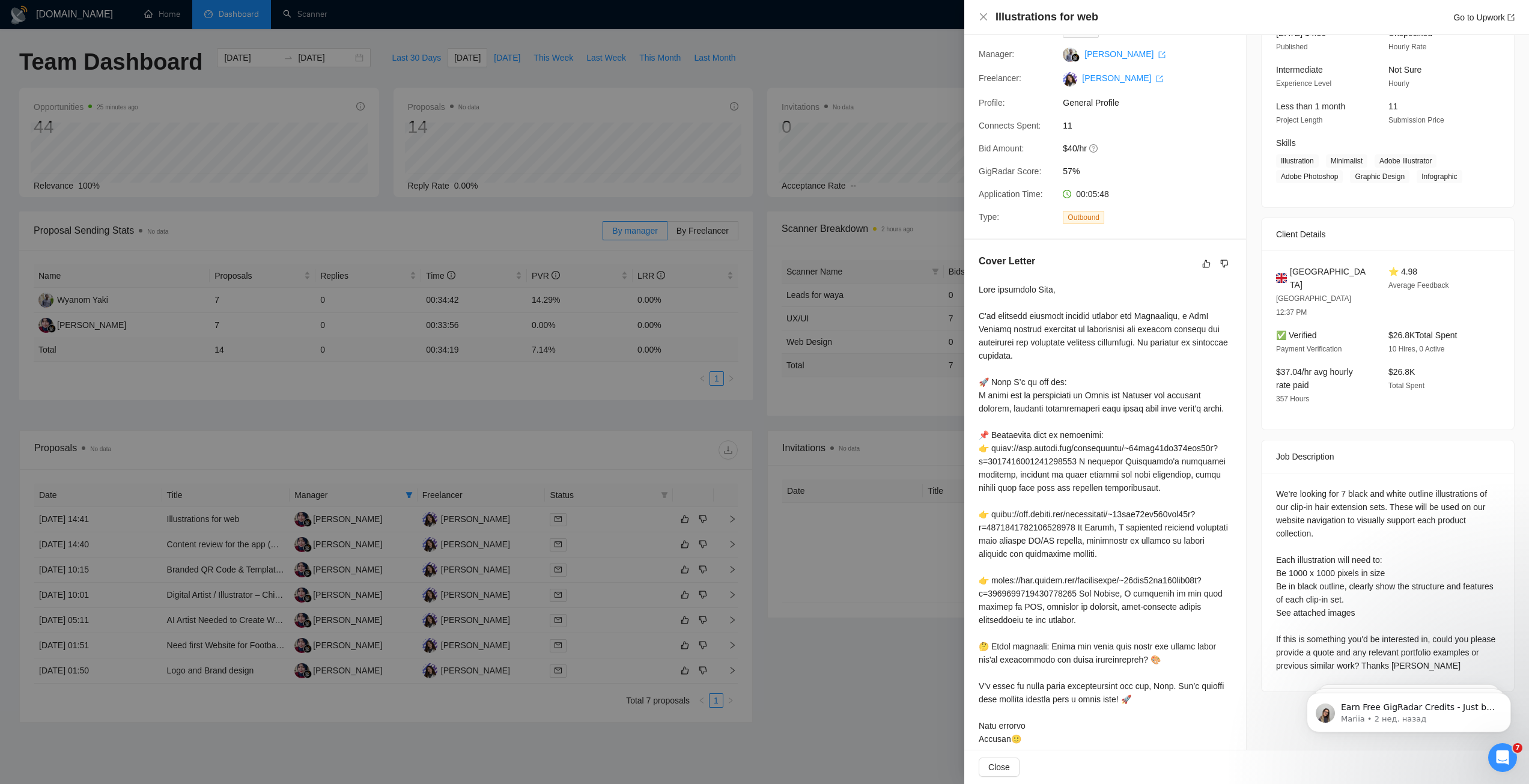
scroll to position [111, 0]
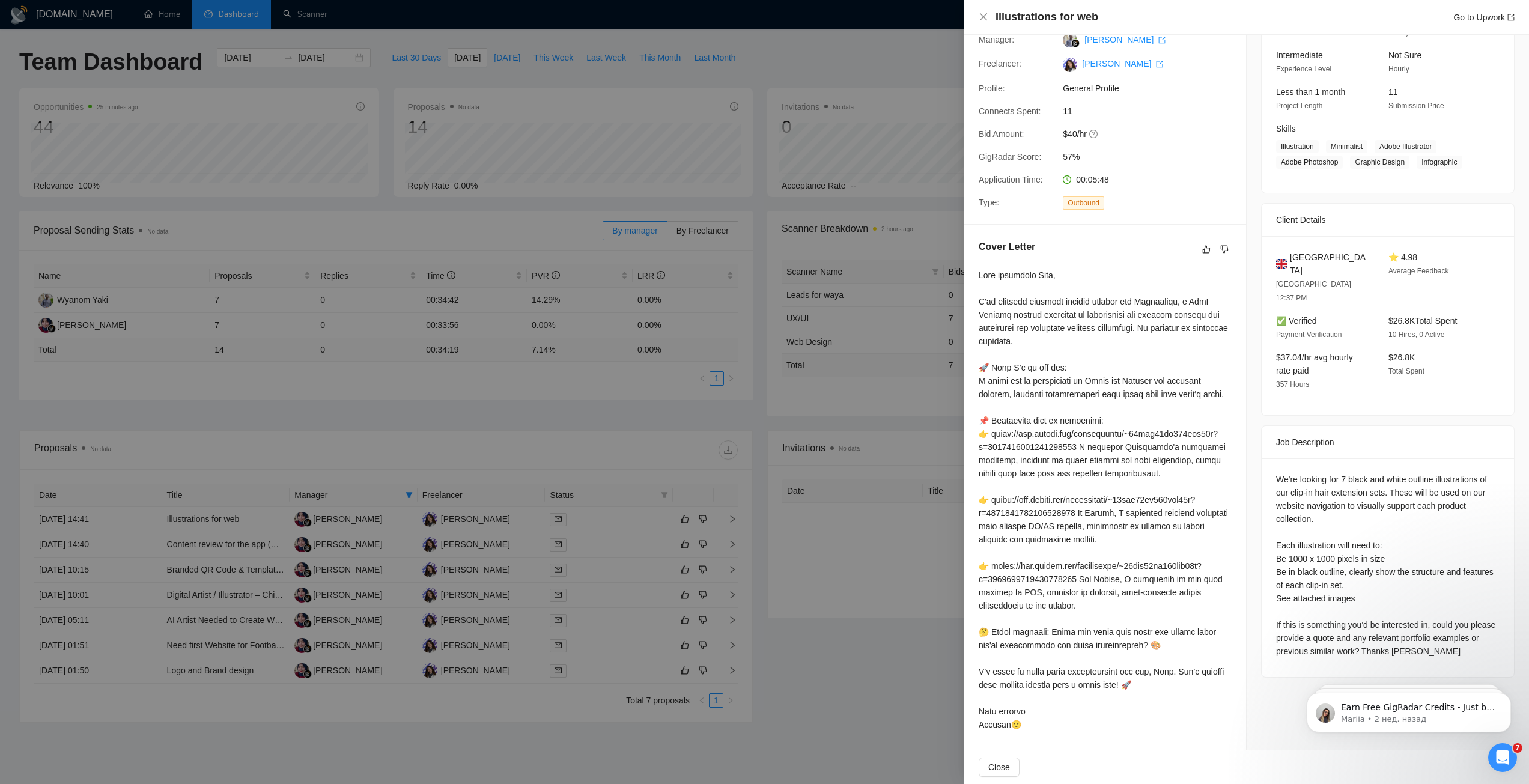
click at [623, 412] on div at bounding box center [764, 392] width 1529 height 784
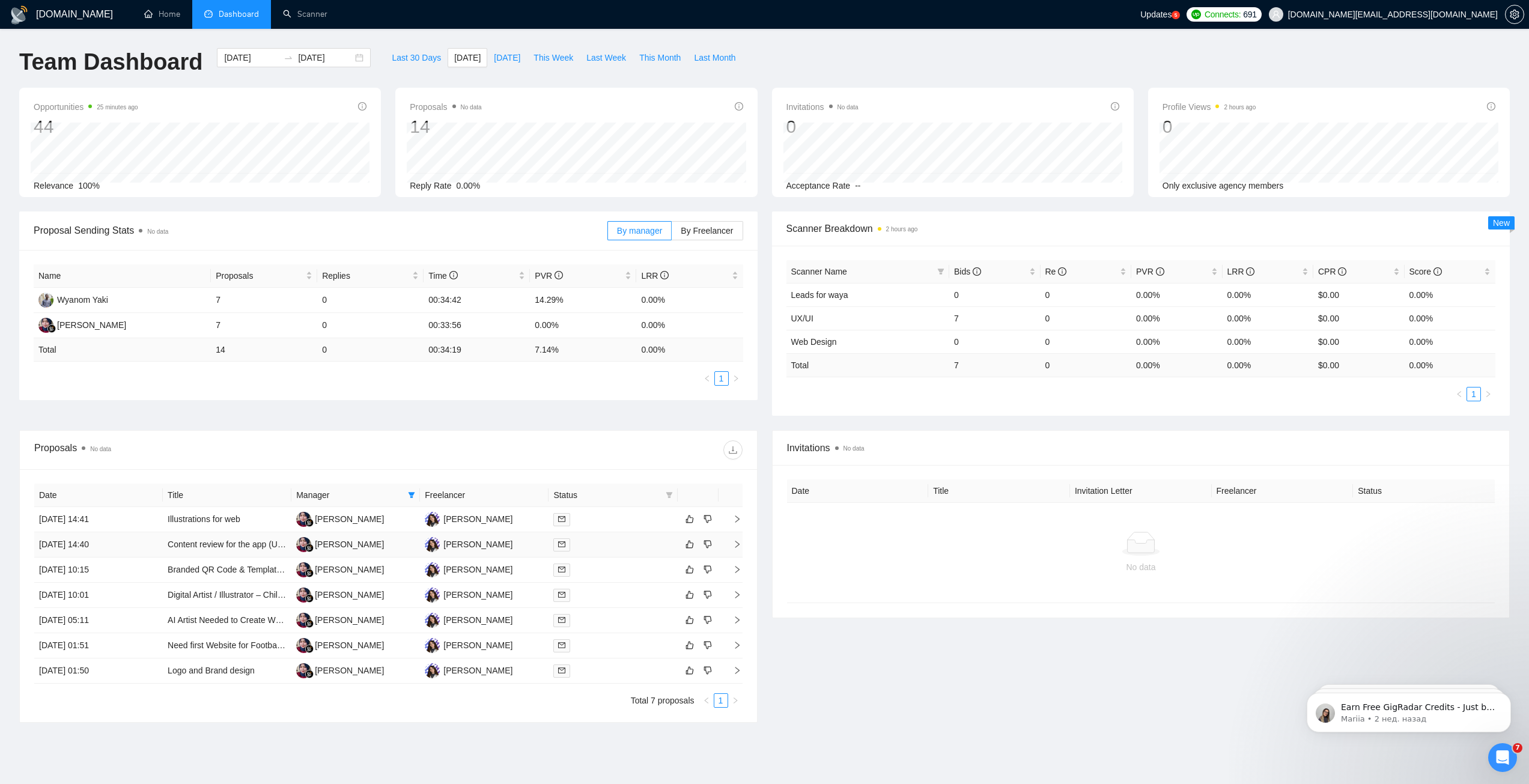
click at [637, 544] on div at bounding box center [613, 544] width 119 height 14
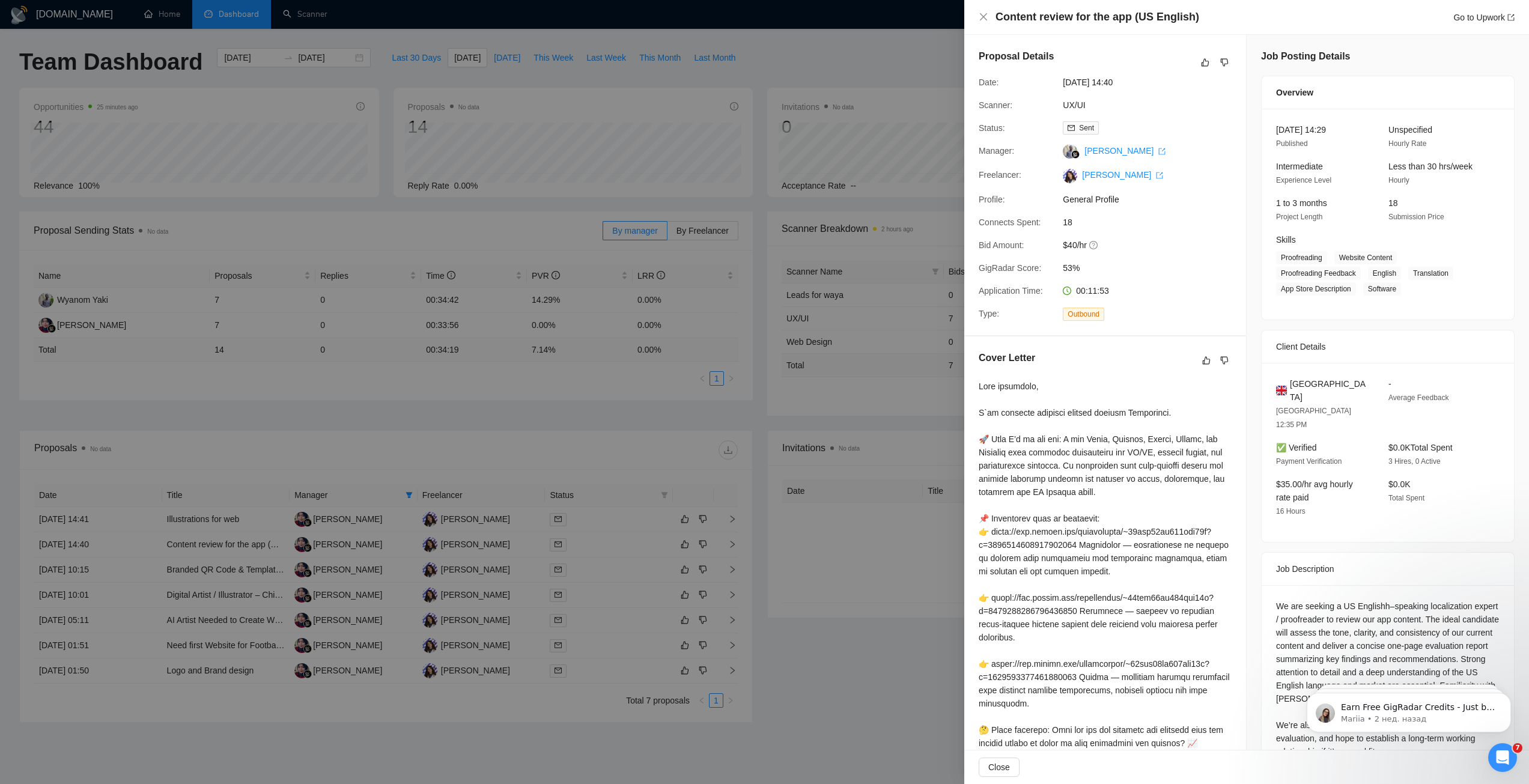
scroll to position [98, 0]
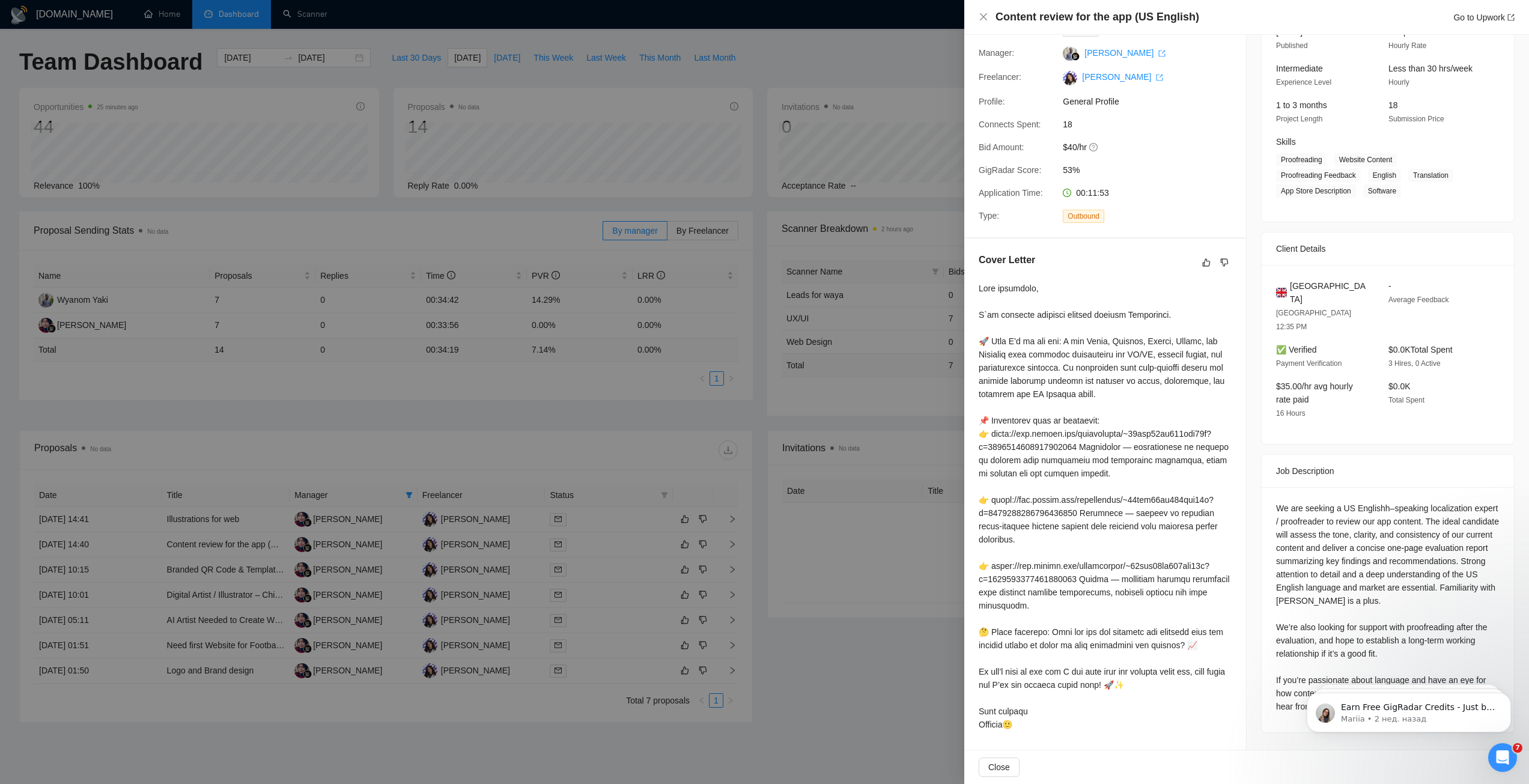
click at [616, 530] on div at bounding box center [764, 392] width 1529 height 784
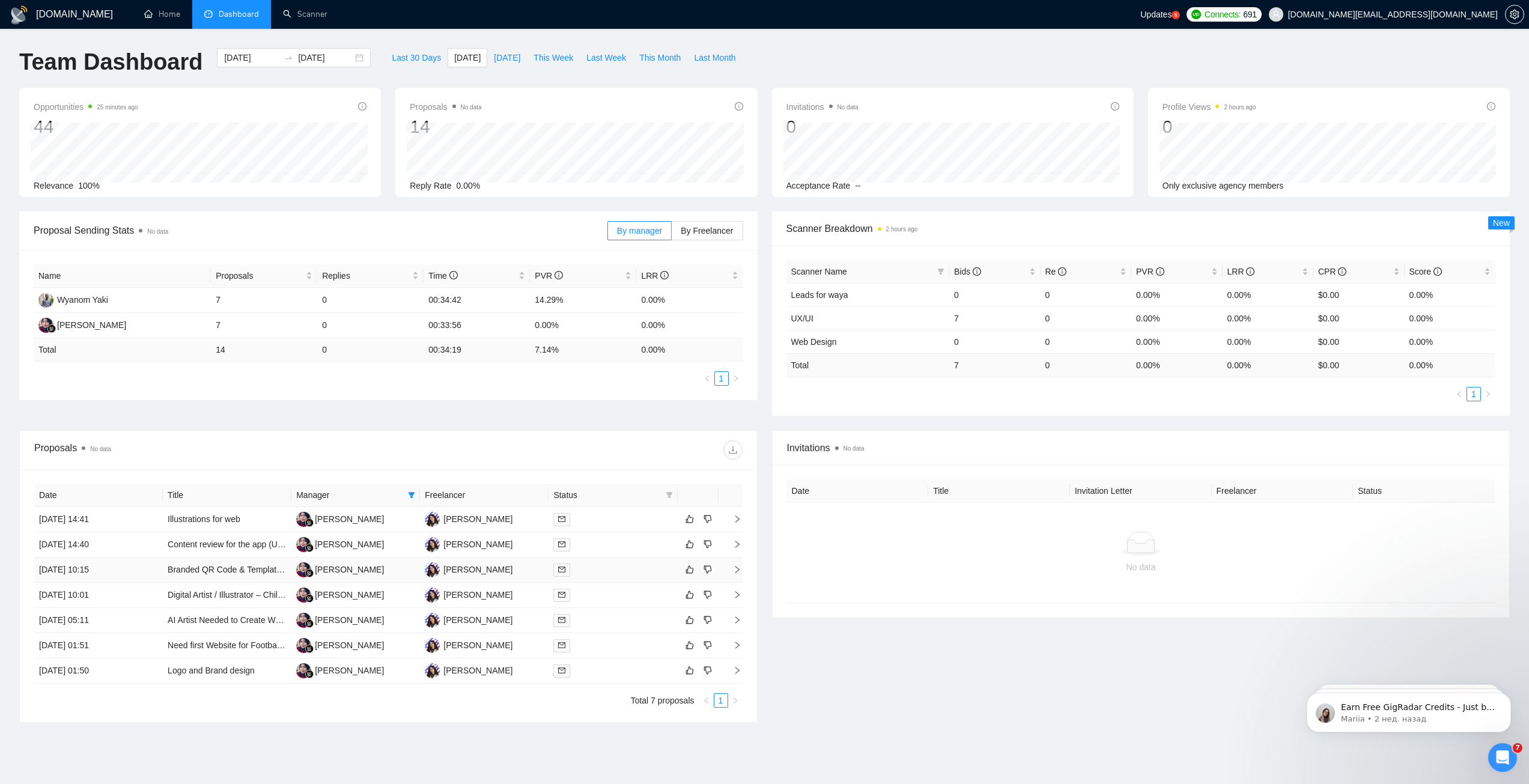
click at [612, 561] on td at bounding box center [612, 570] width 129 height 25
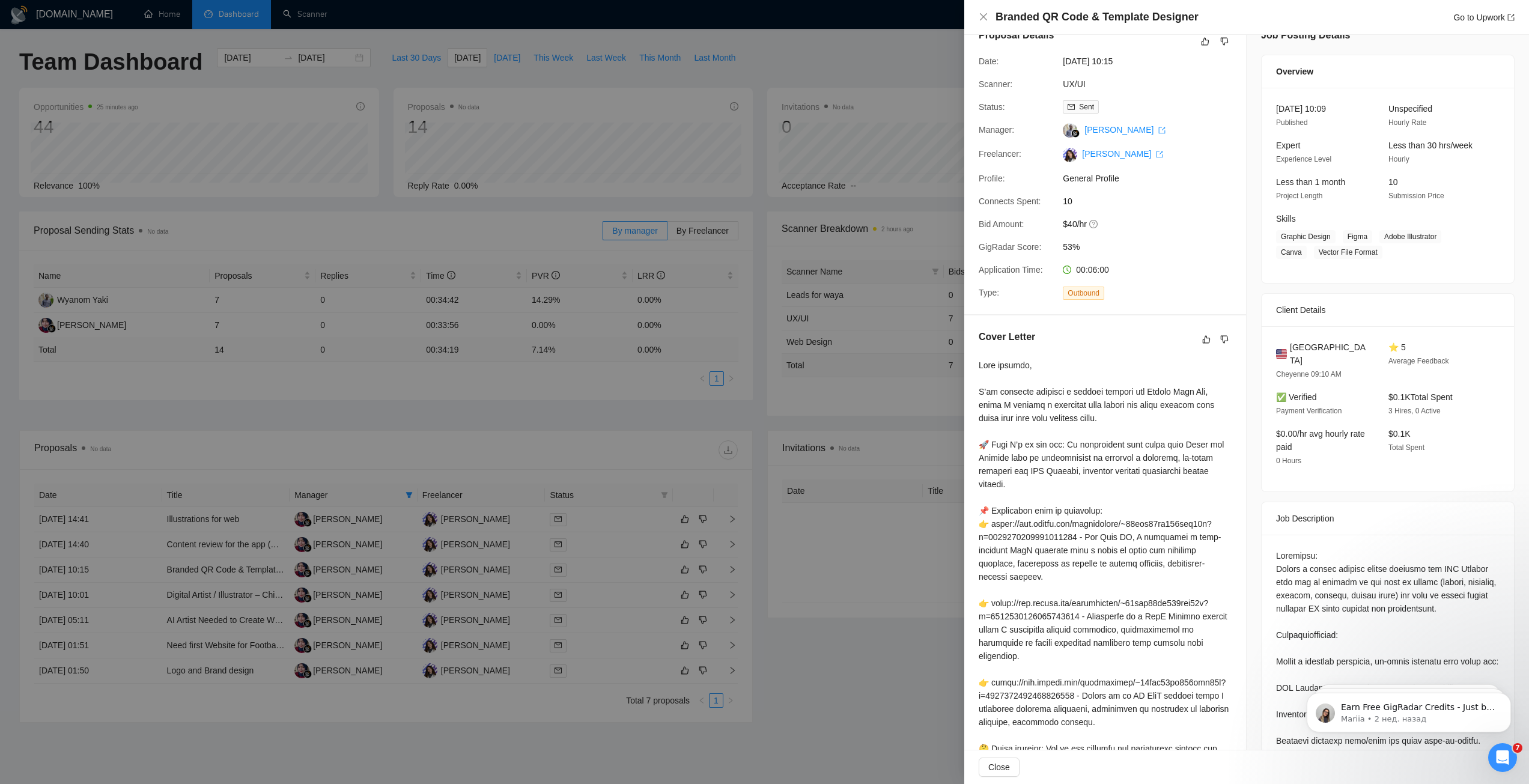
scroll to position [0, 0]
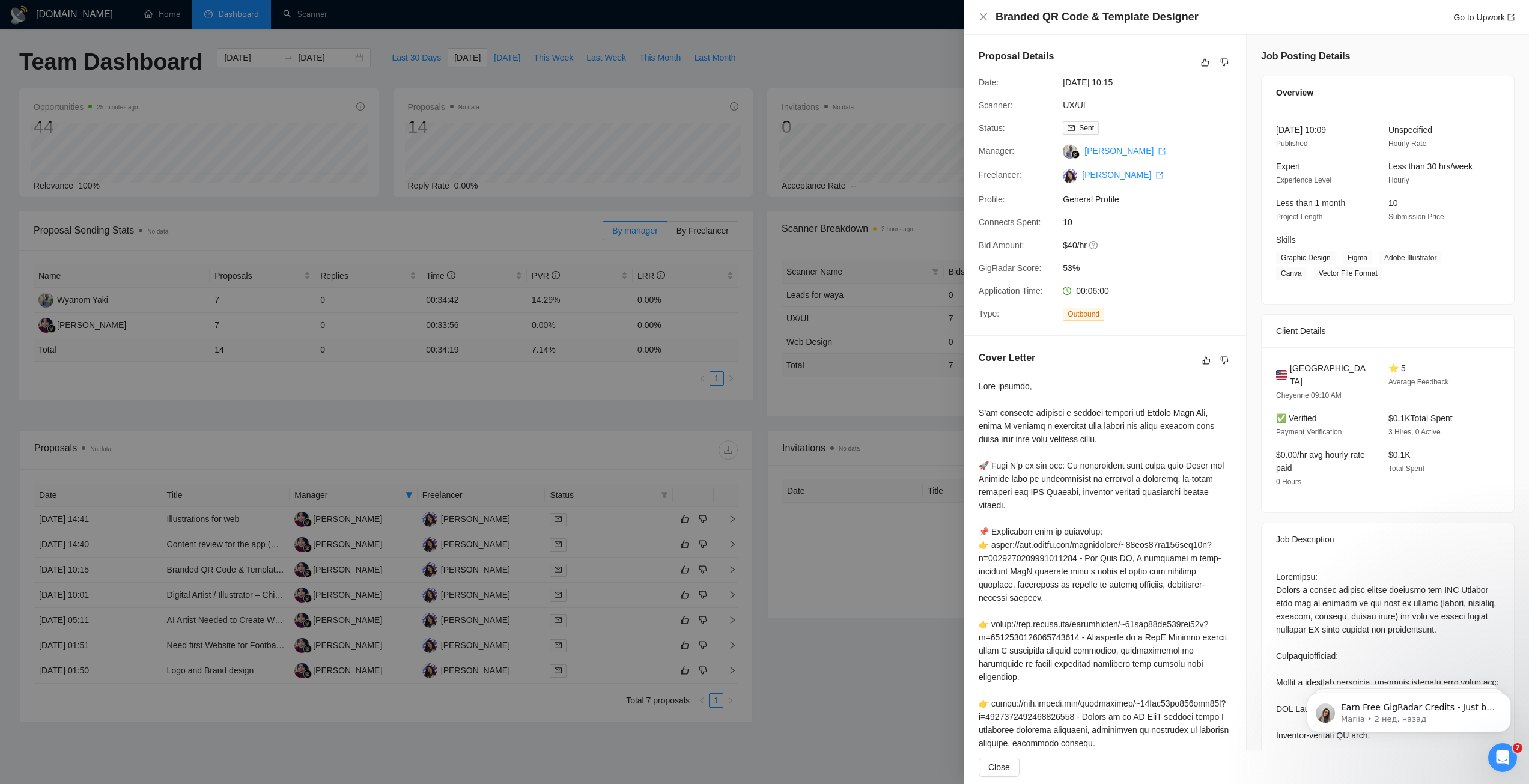
click at [608, 634] on div at bounding box center [764, 392] width 1529 height 784
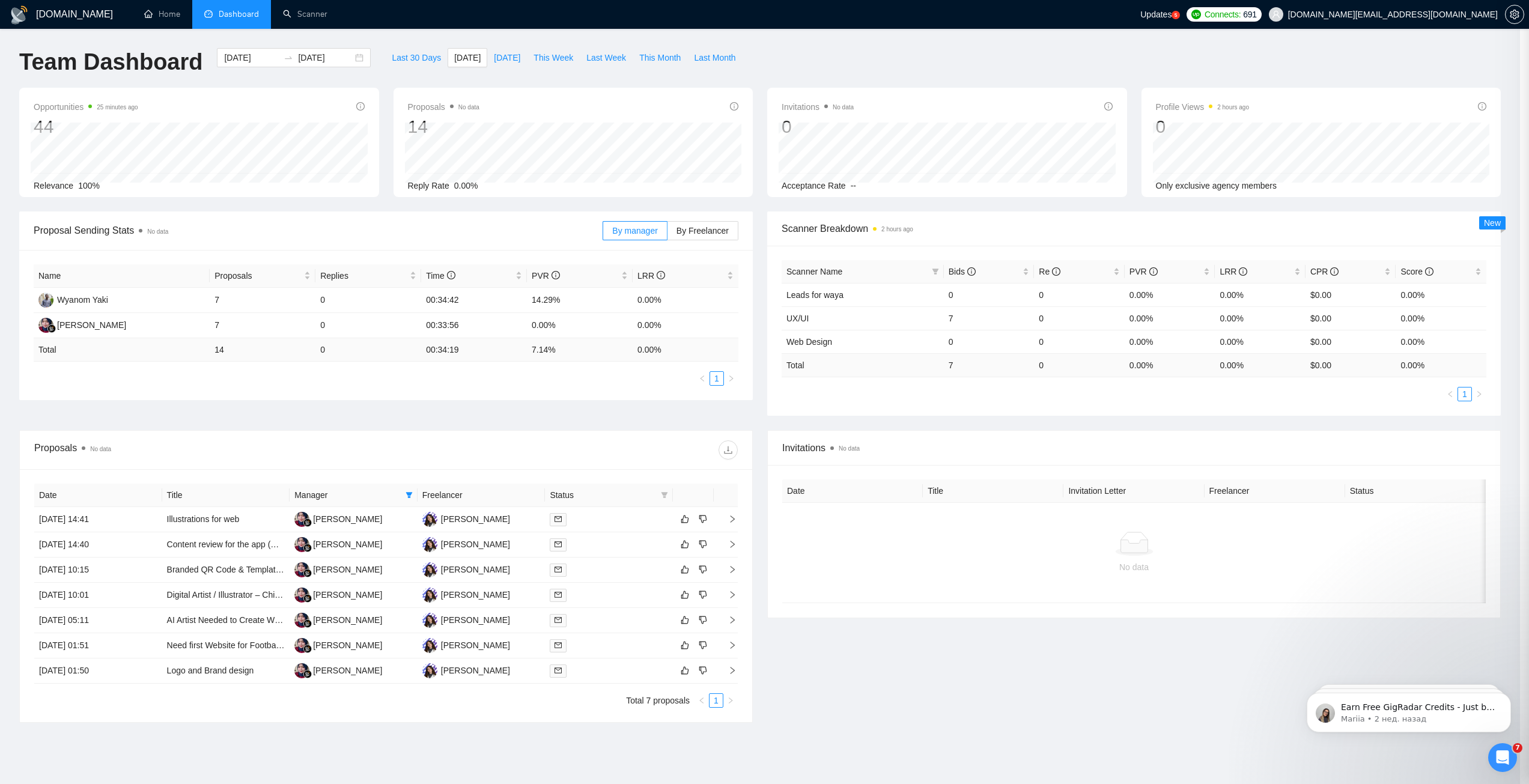
click at [611, 621] on div at bounding box center [608, 620] width 118 height 14
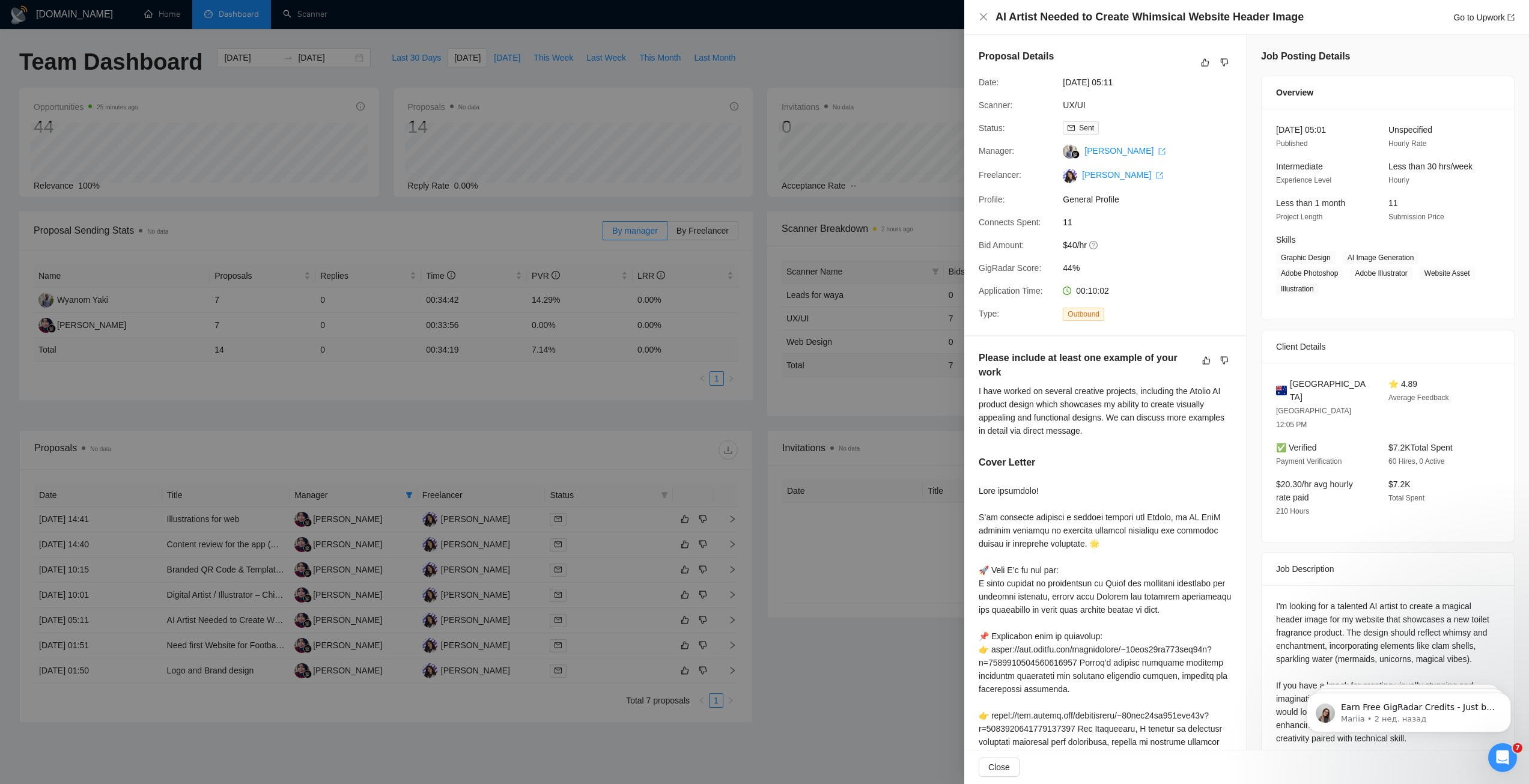
click at [625, 645] on div at bounding box center [764, 392] width 1529 height 784
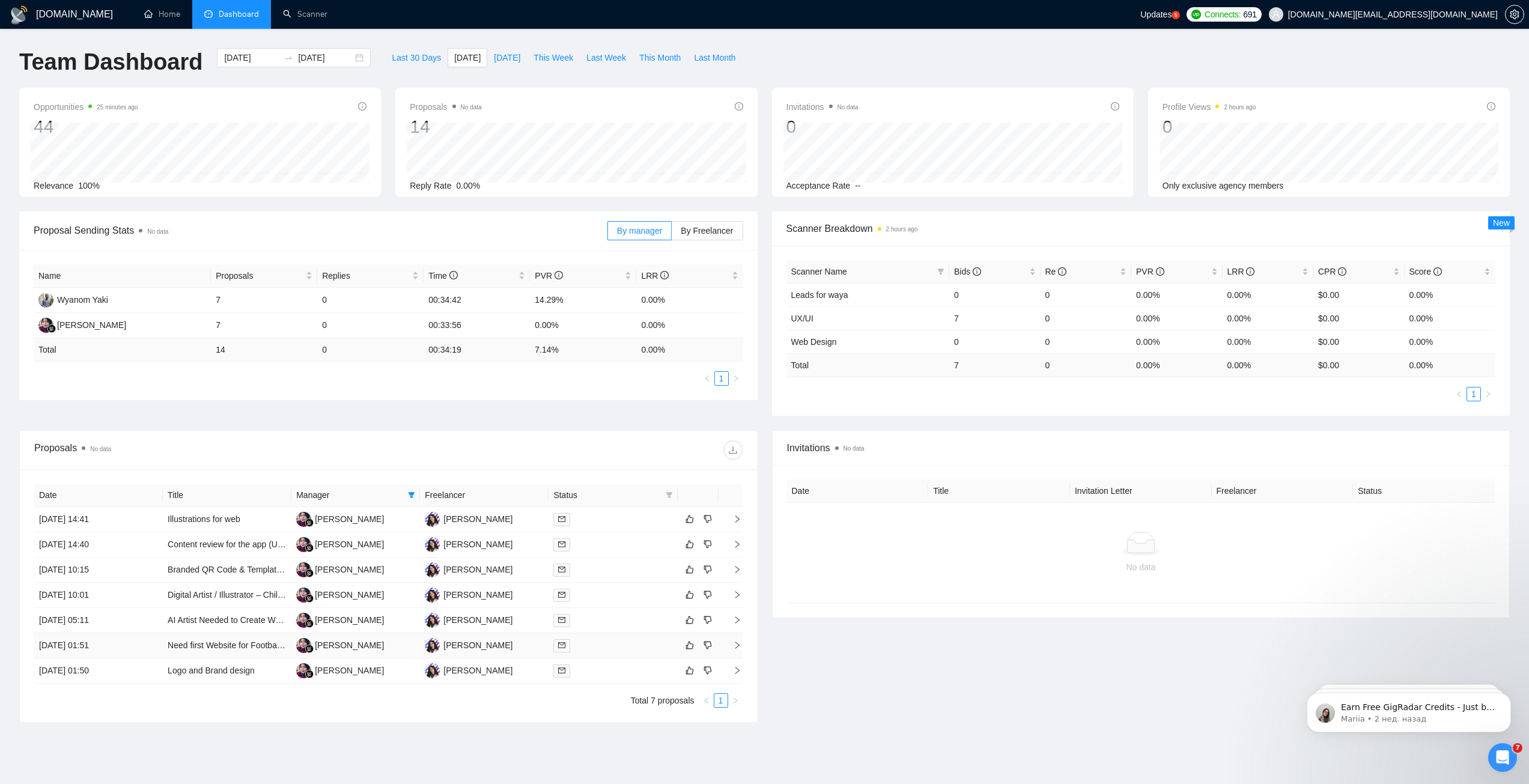
click at [629, 647] on div at bounding box center [613, 645] width 119 height 14
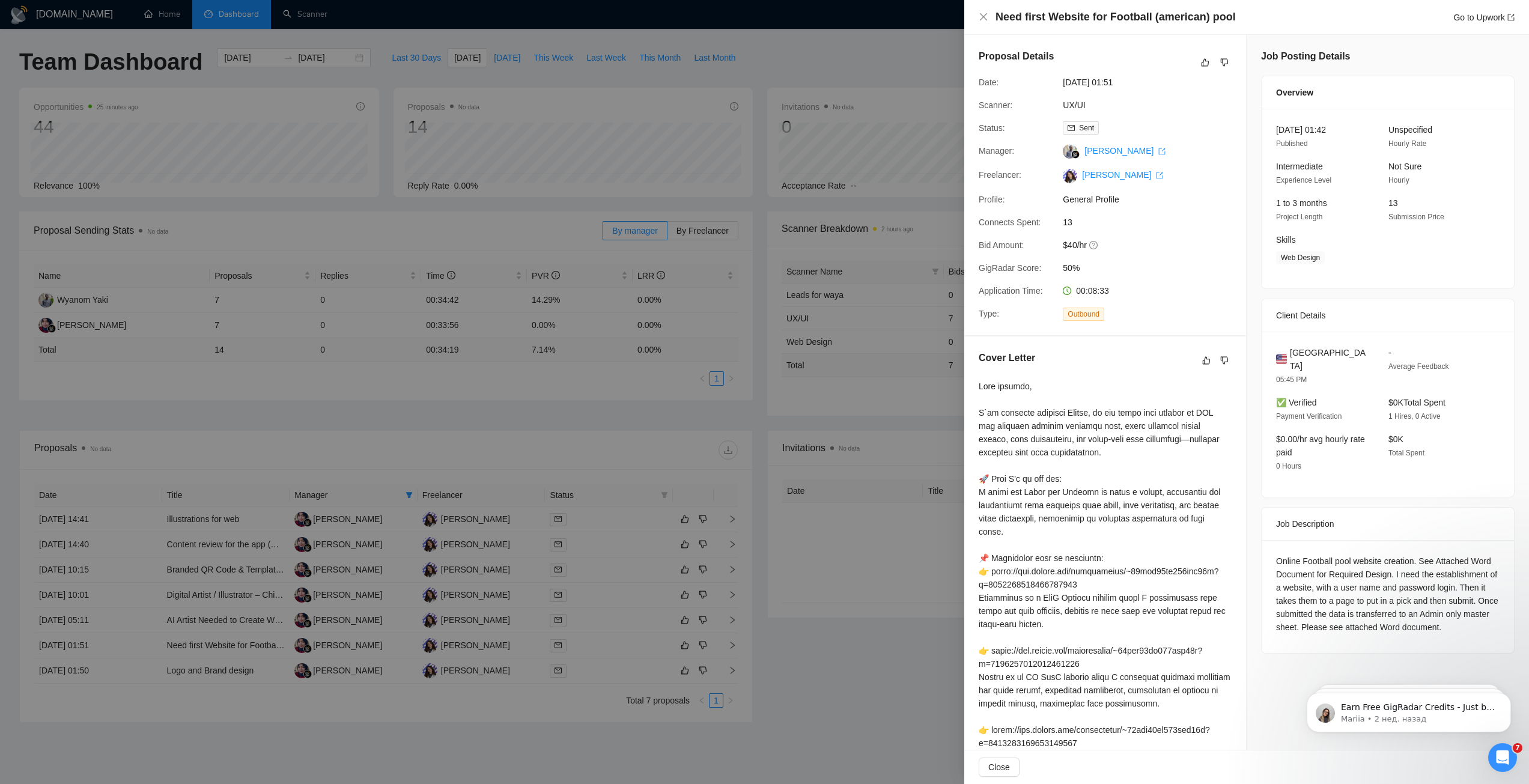
click at [614, 666] on div at bounding box center [764, 392] width 1529 height 784
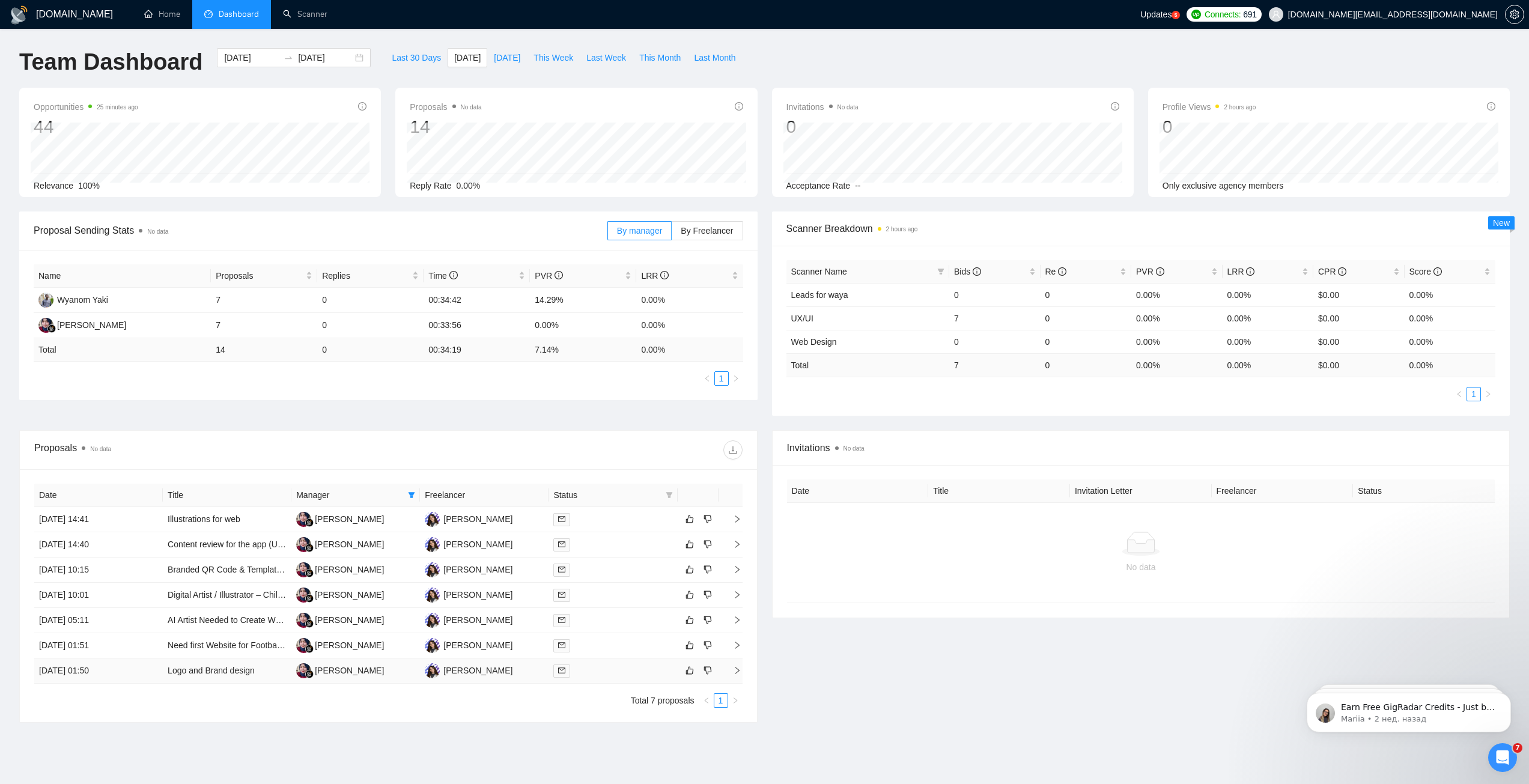
click at [620, 672] on div at bounding box center [613, 670] width 119 height 14
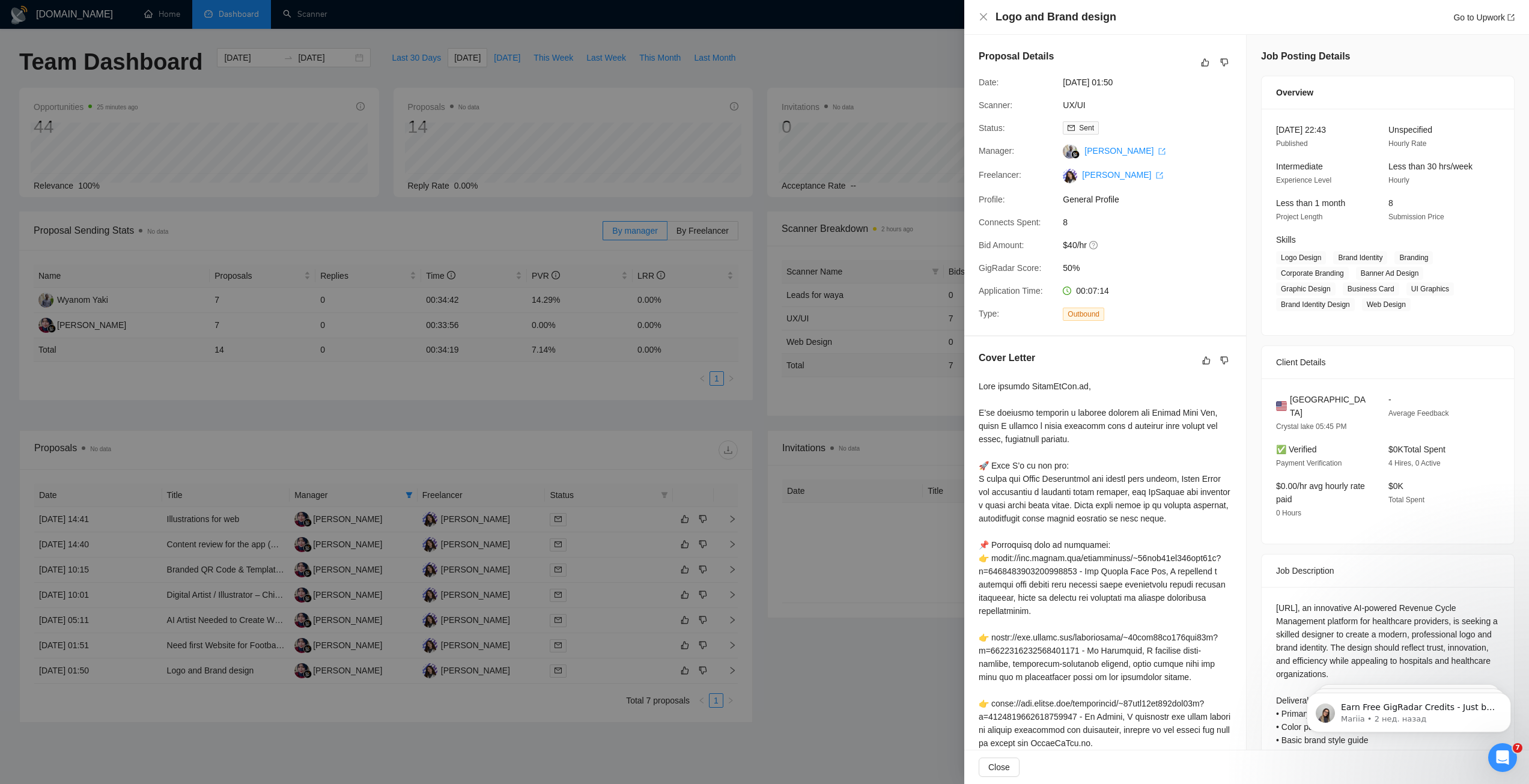
click at [645, 429] on div at bounding box center [764, 392] width 1529 height 784
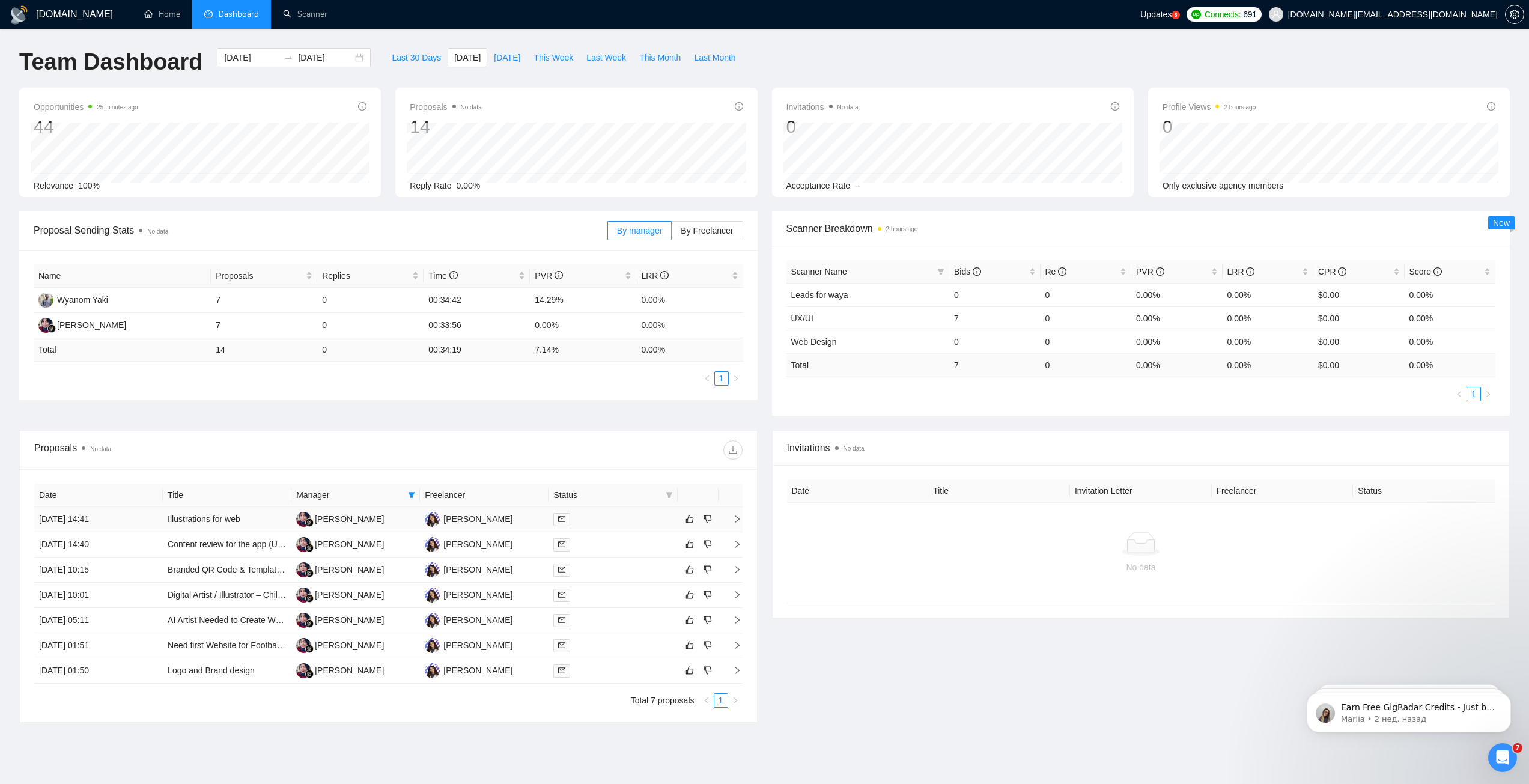
click at [622, 529] on td at bounding box center [612, 520] width 129 height 25
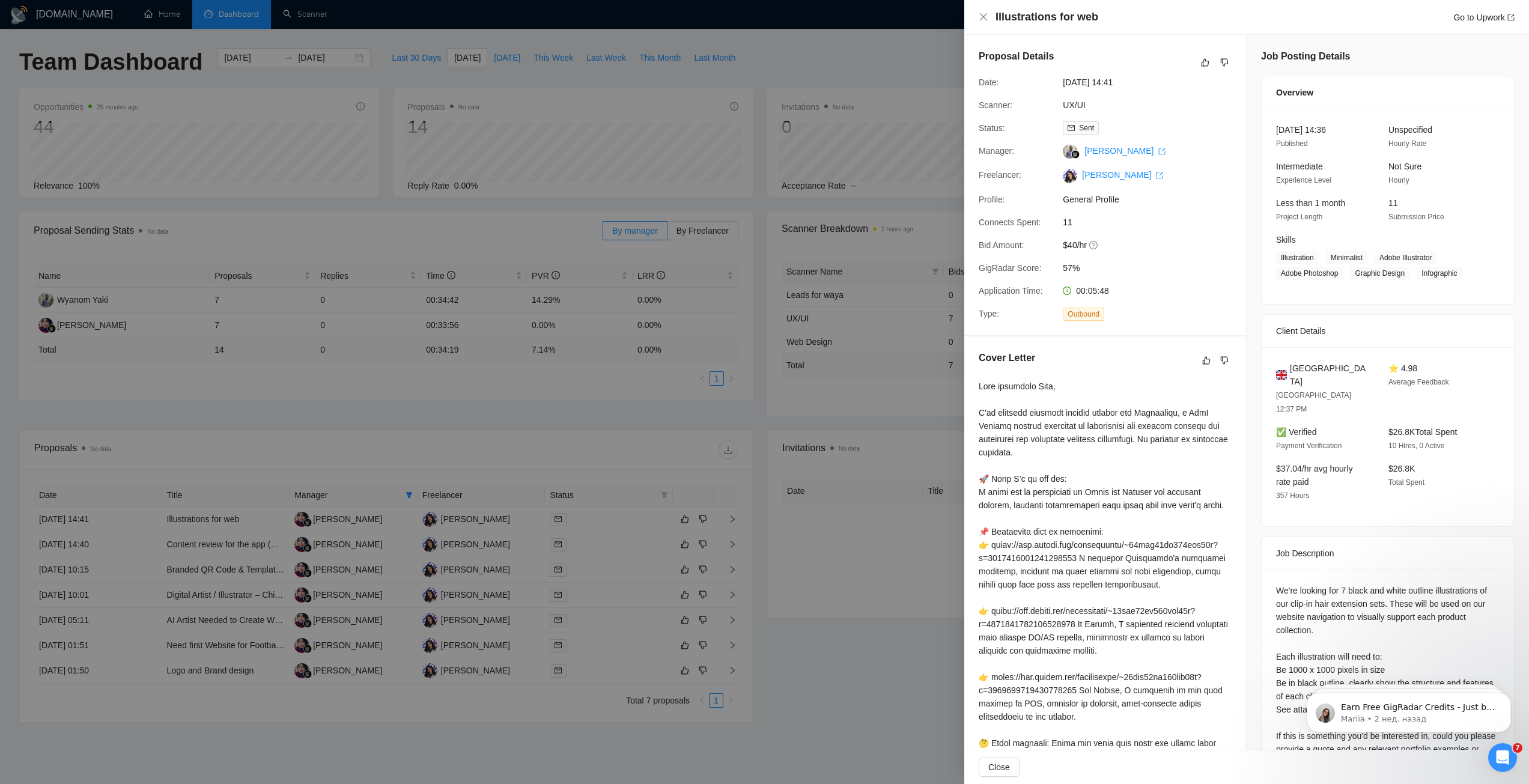
click at [665, 450] on div at bounding box center [764, 392] width 1529 height 784
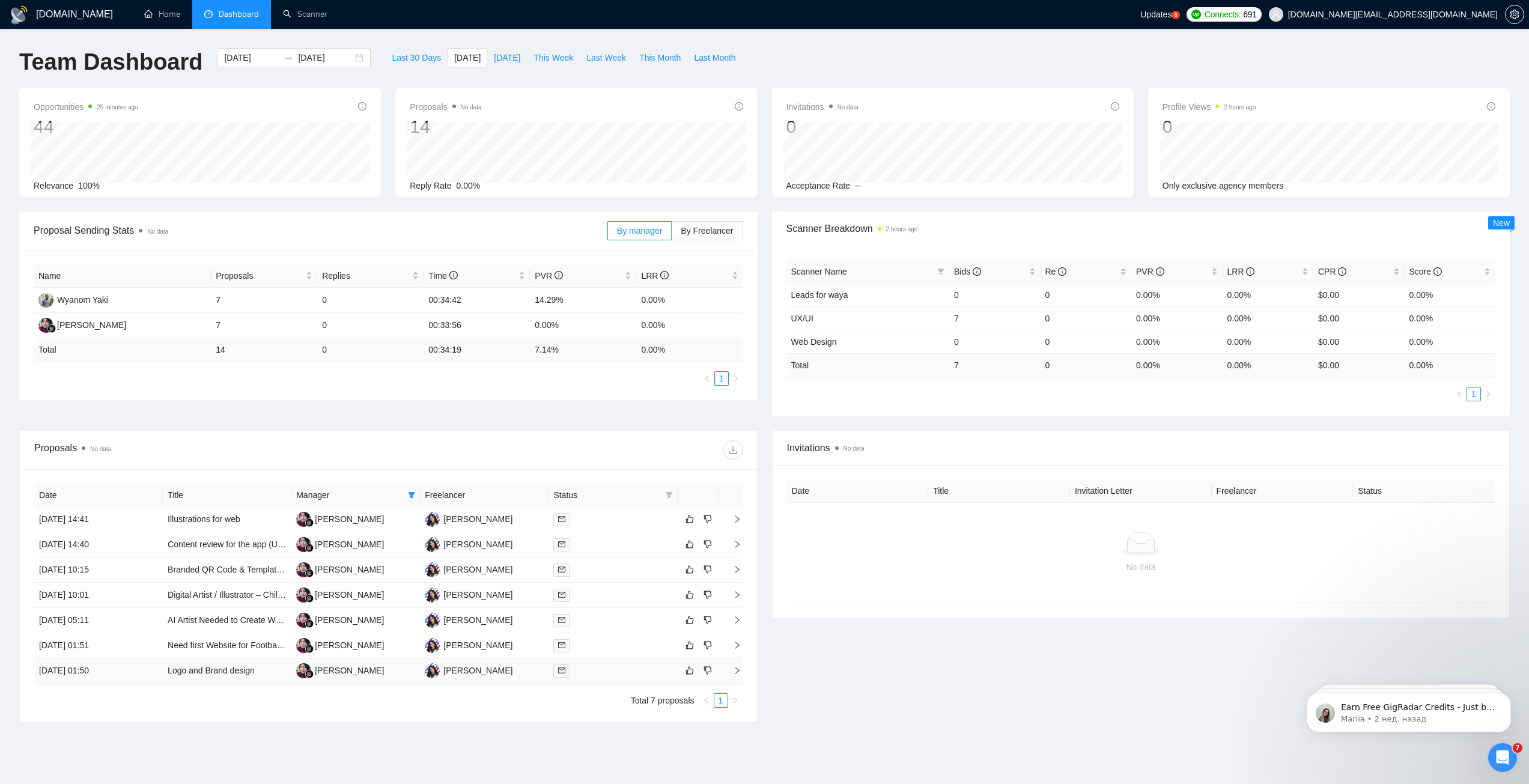
click at [620, 672] on div at bounding box center [613, 670] width 119 height 14
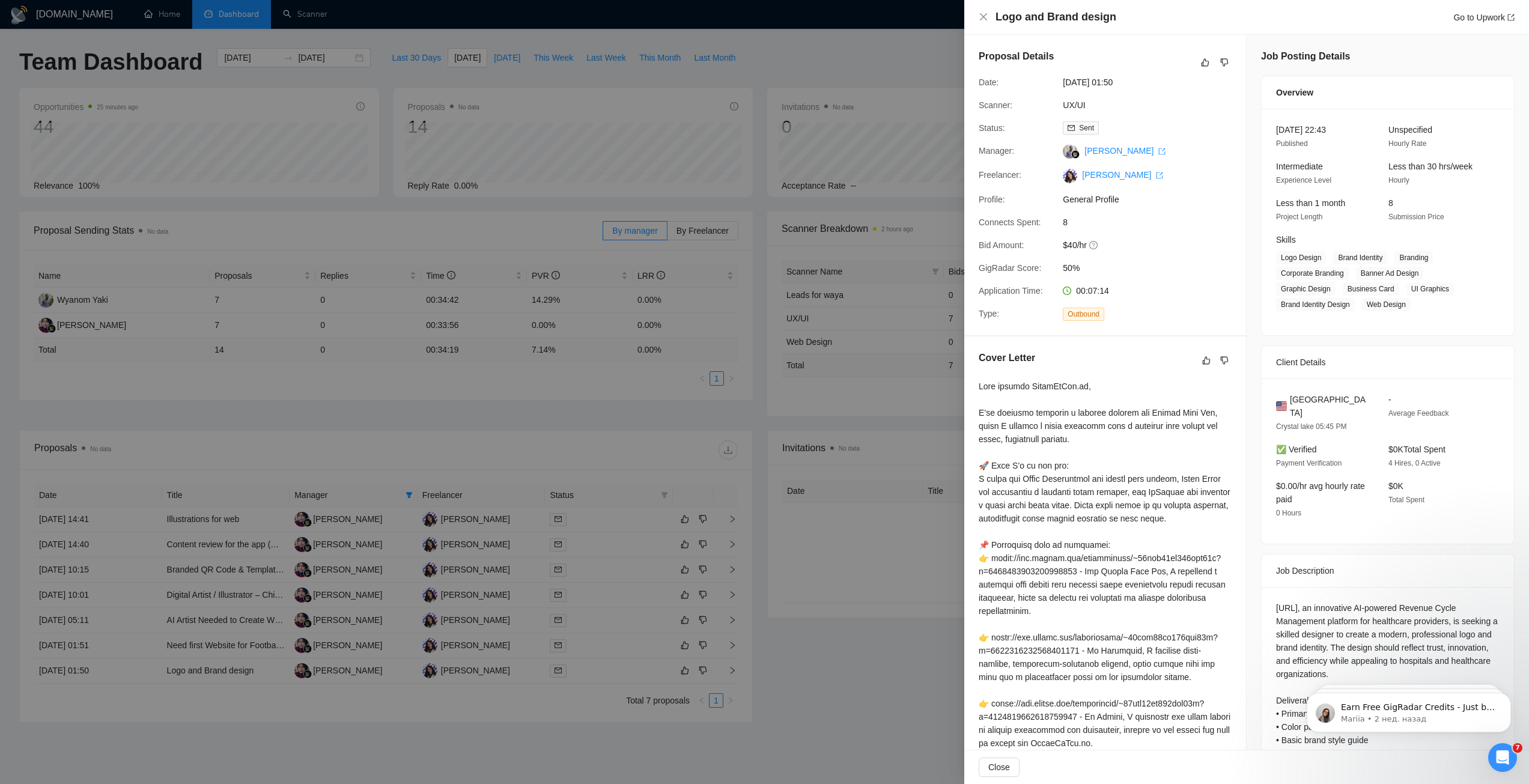
click at [608, 429] on div at bounding box center [764, 392] width 1529 height 784
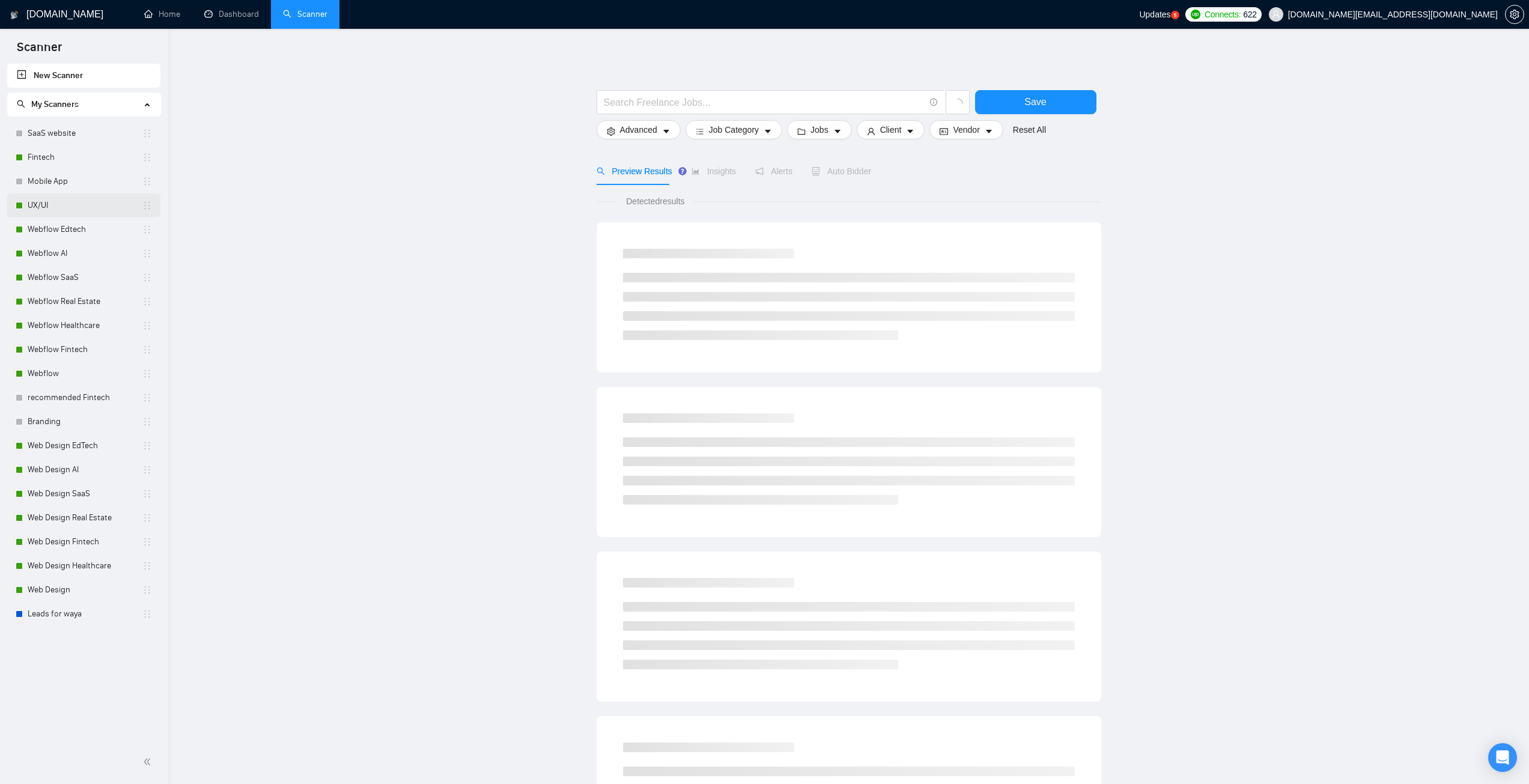
click at [51, 205] on link "UX/UI" at bounding box center [85, 205] width 115 height 24
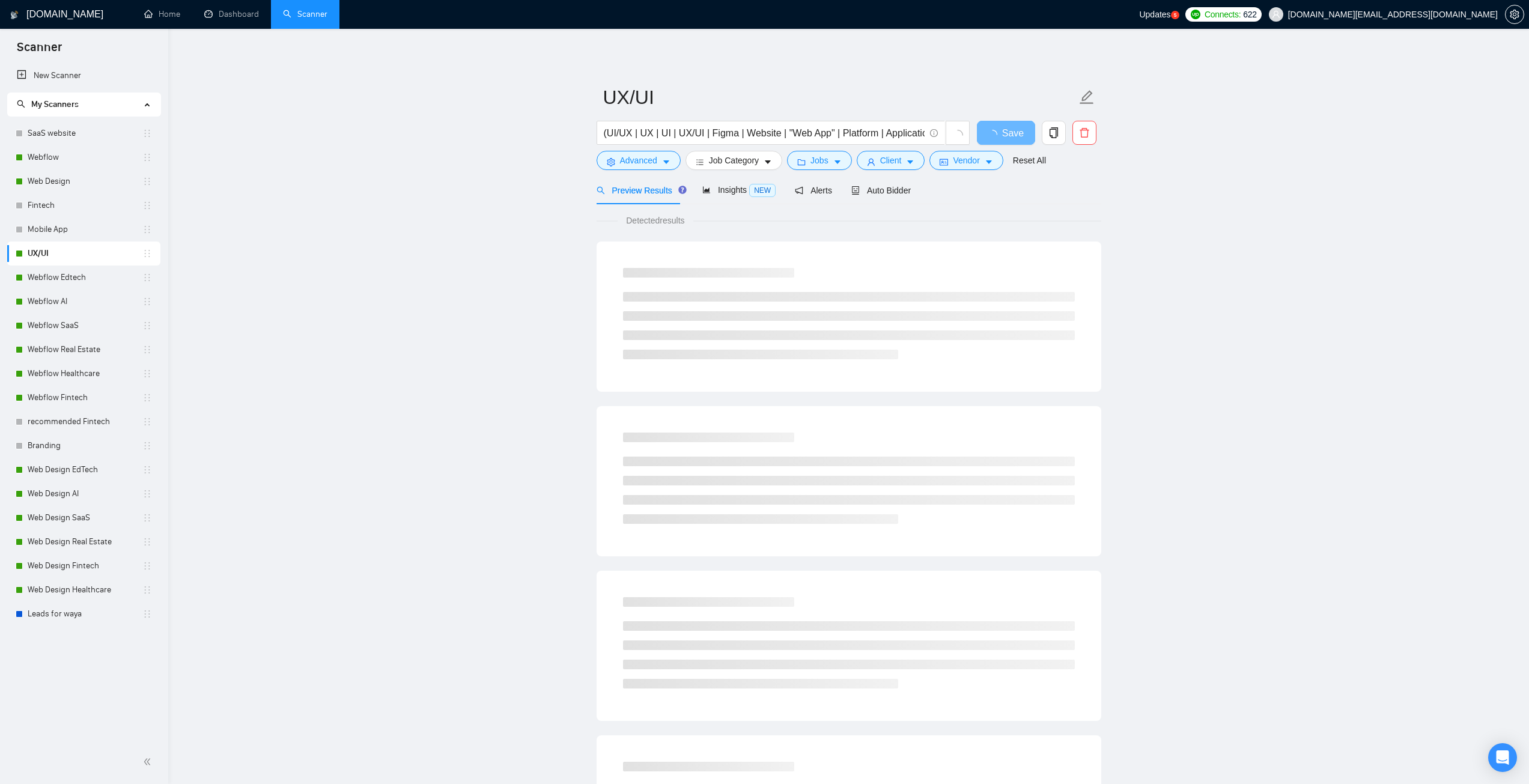
click at [378, 415] on main "UX/UI (UI/UX | UX | UI | UX/UI | Figma | Website | "Web App" | Platform | Appli…" at bounding box center [848, 549] width 1322 height 1001
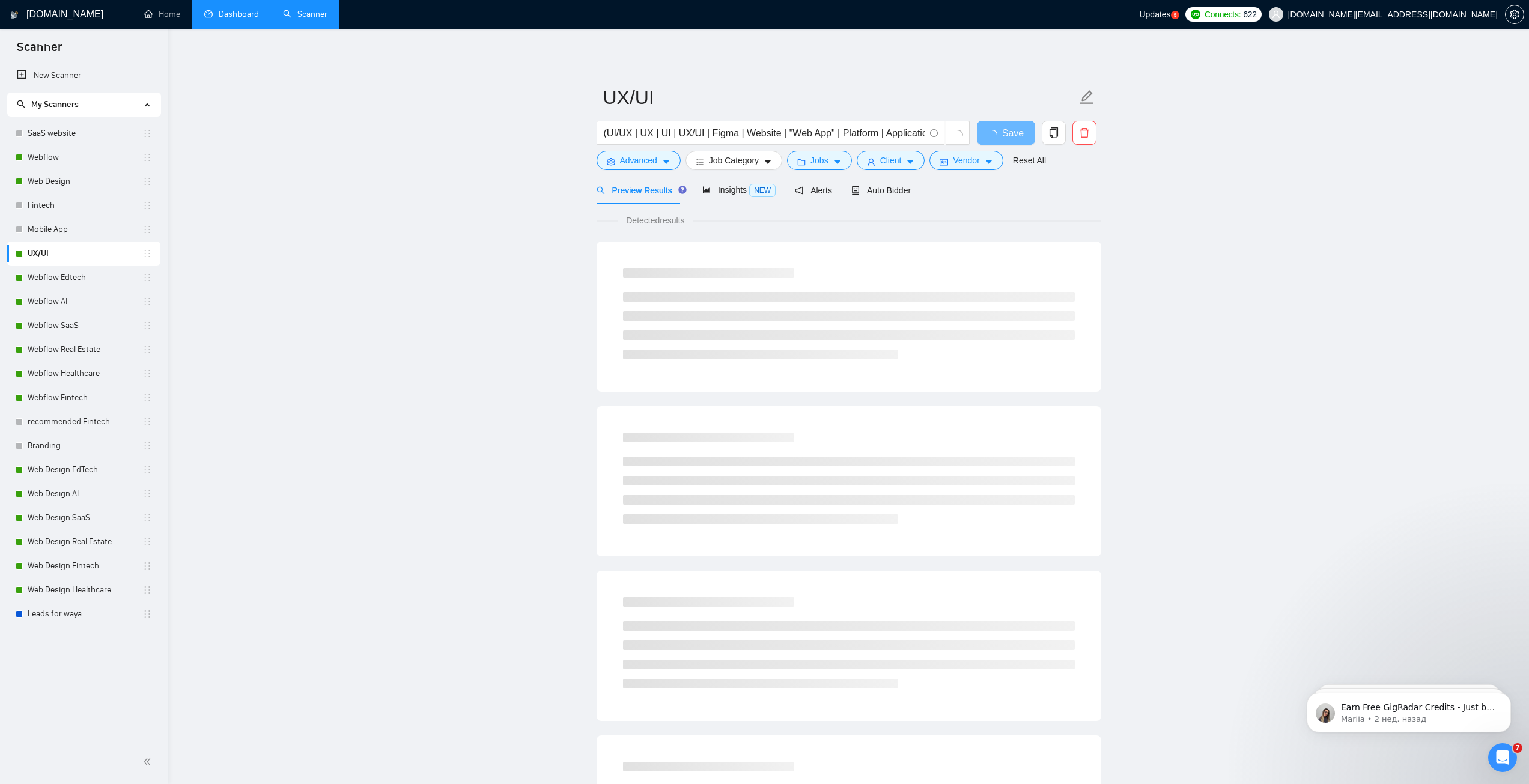
click at [238, 13] on link "Dashboard" at bounding box center [231, 14] width 54 height 10
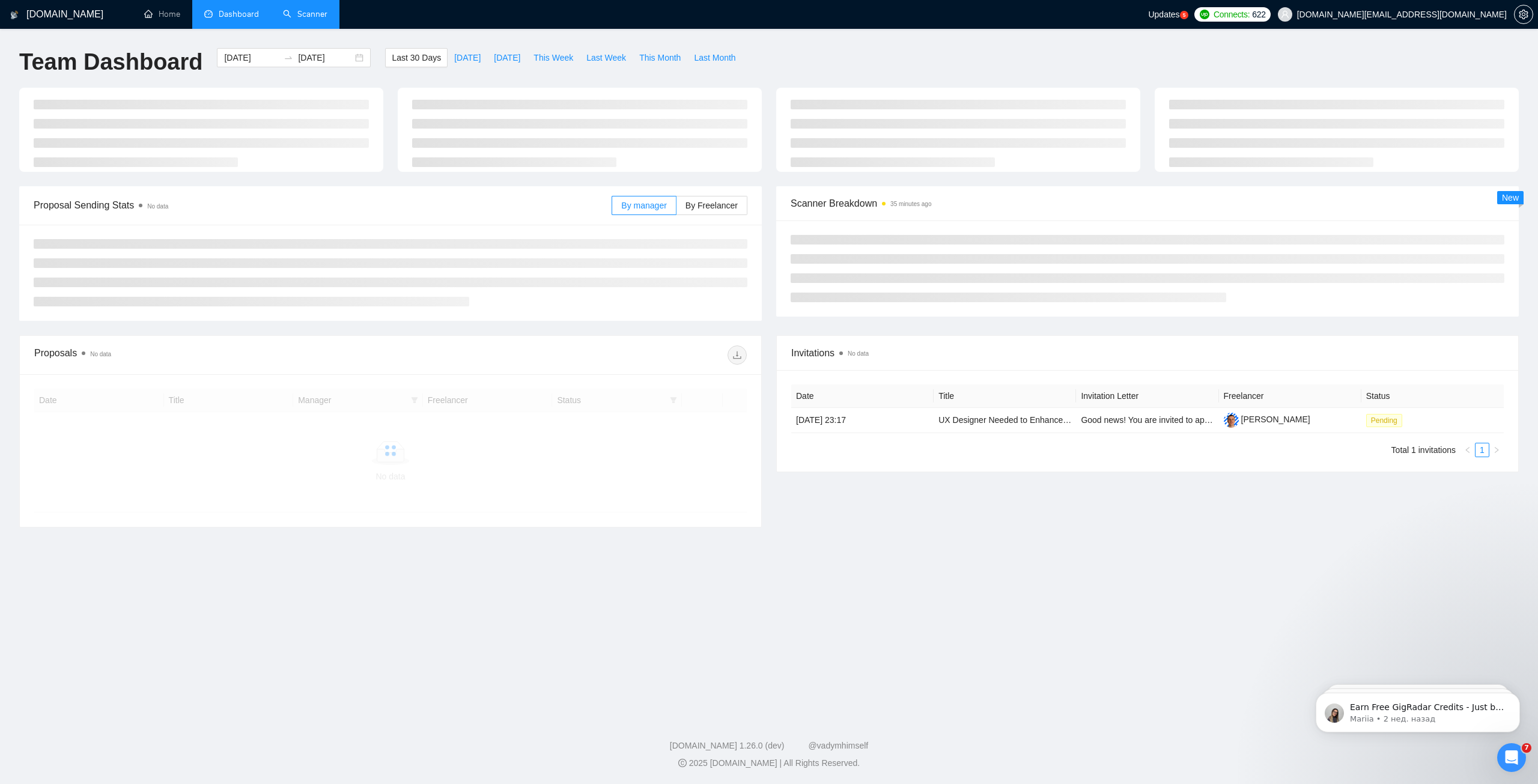
click at [290, 12] on link "Scanner" at bounding box center [305, 14] width 45 height 10
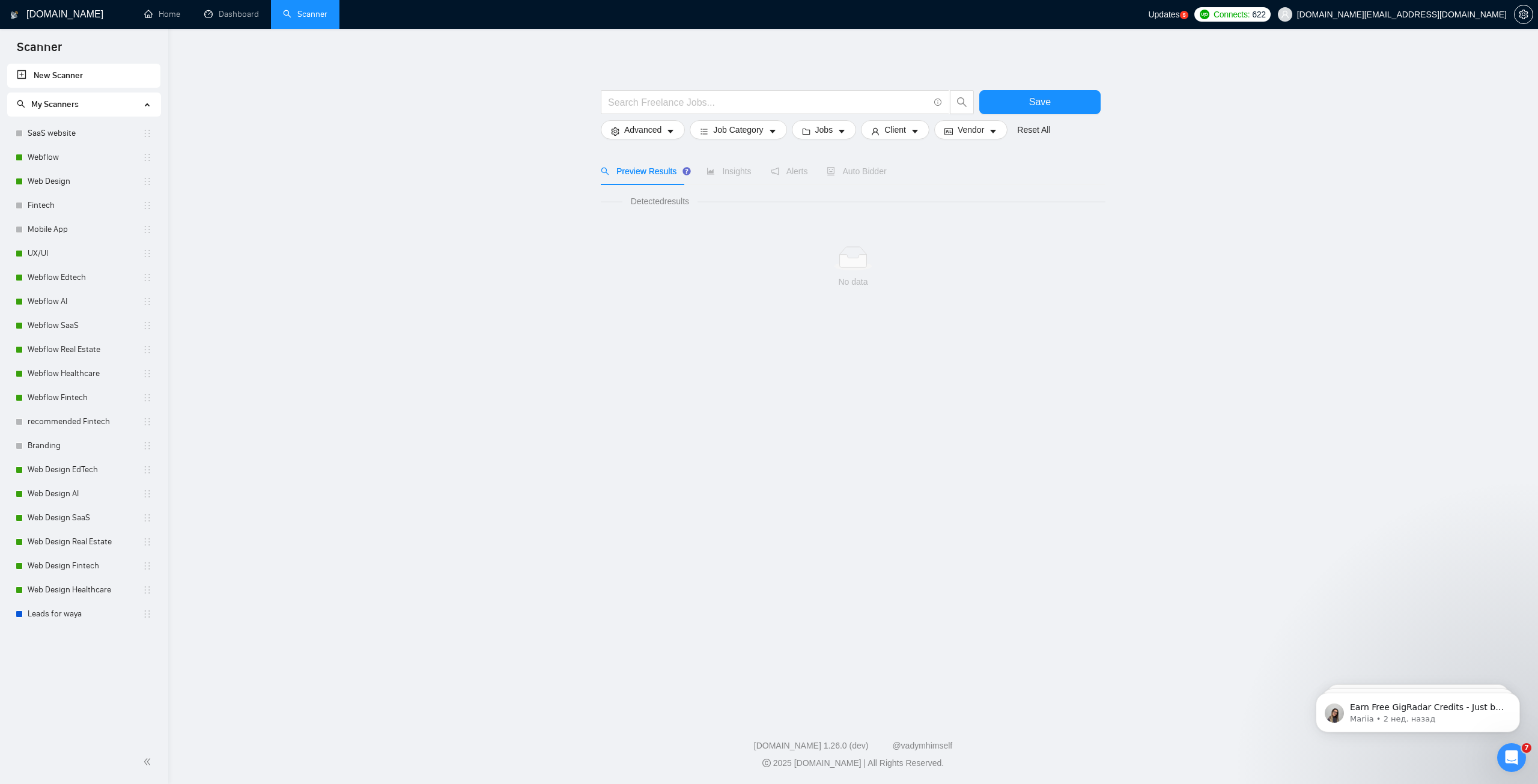
drag, startPoint x: 68, startPoint y: 521, endPoint x: 213, endPoint y: 487, distance: 148.9
click at [68, 521] on link "Web Design SaaS" at bounding box center [85, 517] width 115 height 24
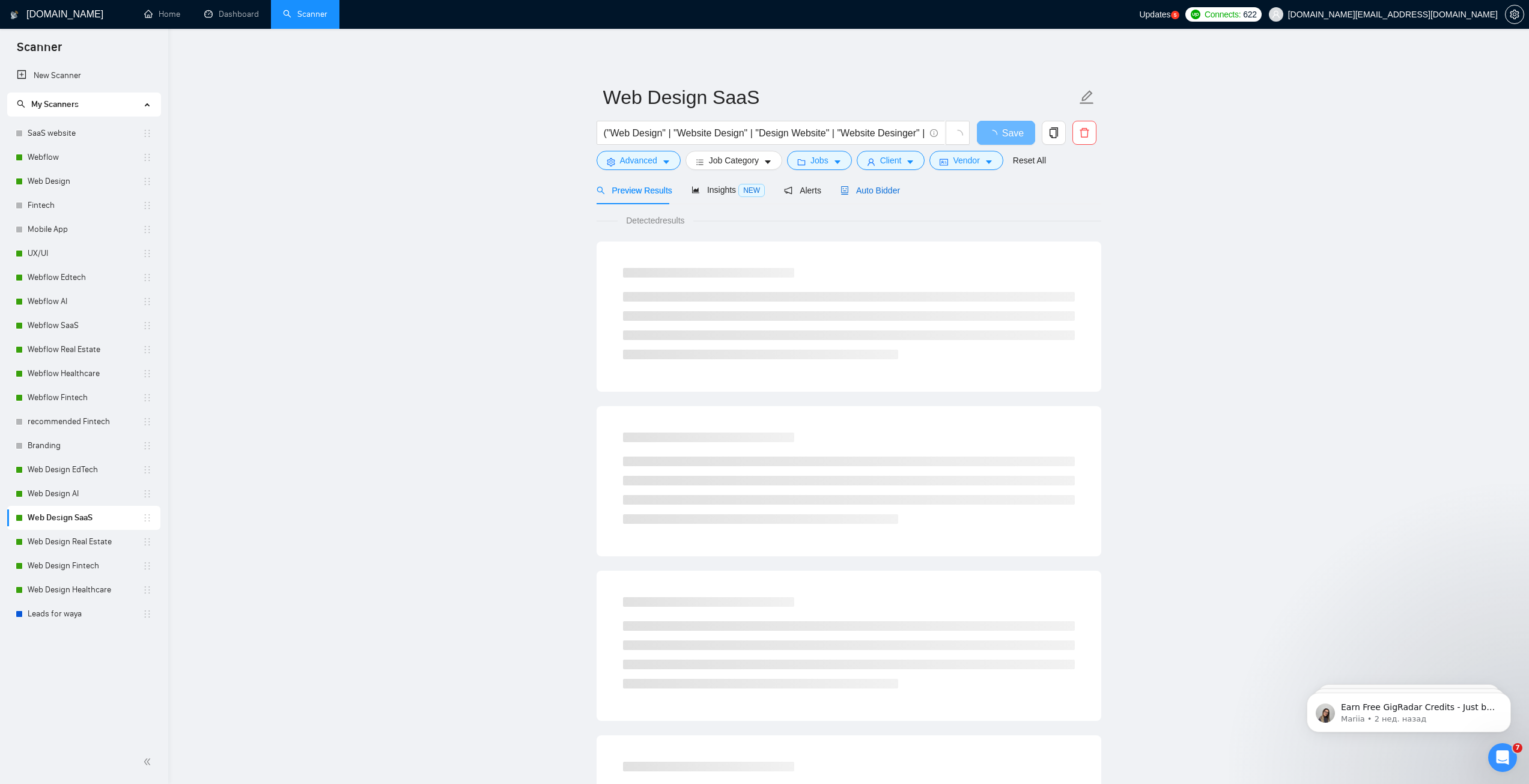
click at [880, 190] on span "Auto Bidder" at bounding box center [870, 190] width 60 height 10
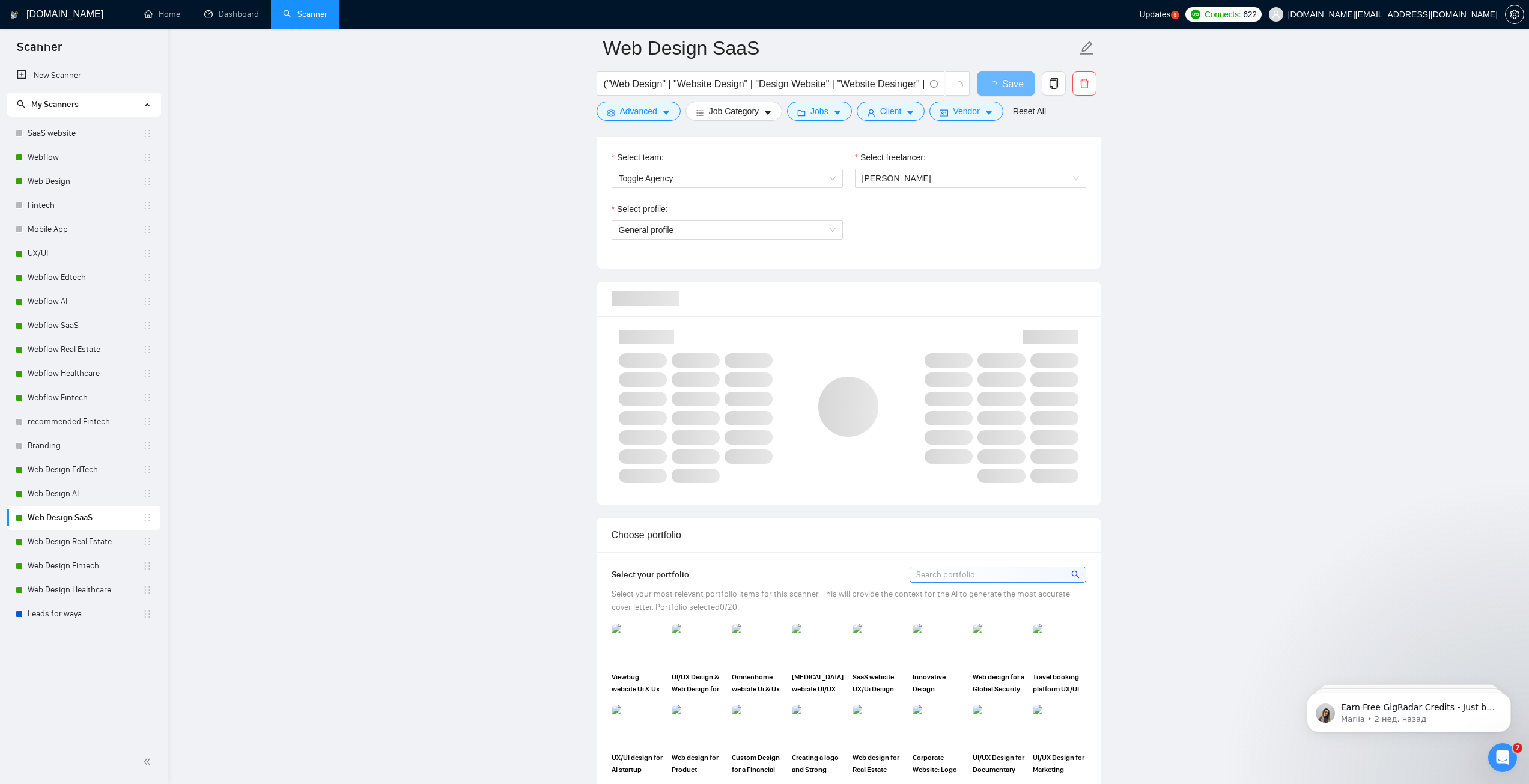
scroll to position [601, 0]
